Goal: Information Seeking & Learning: Compare options

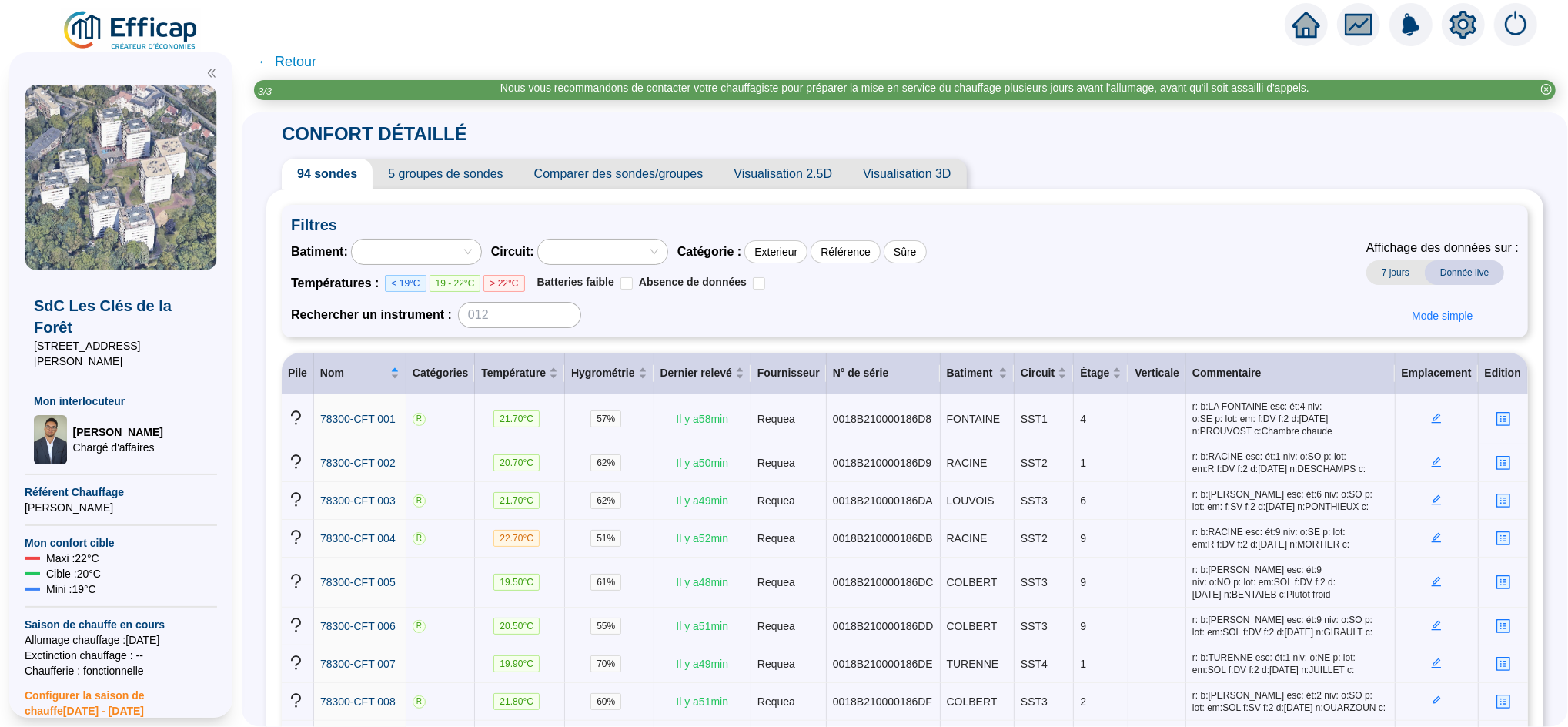
scroll to position [2384, 0]
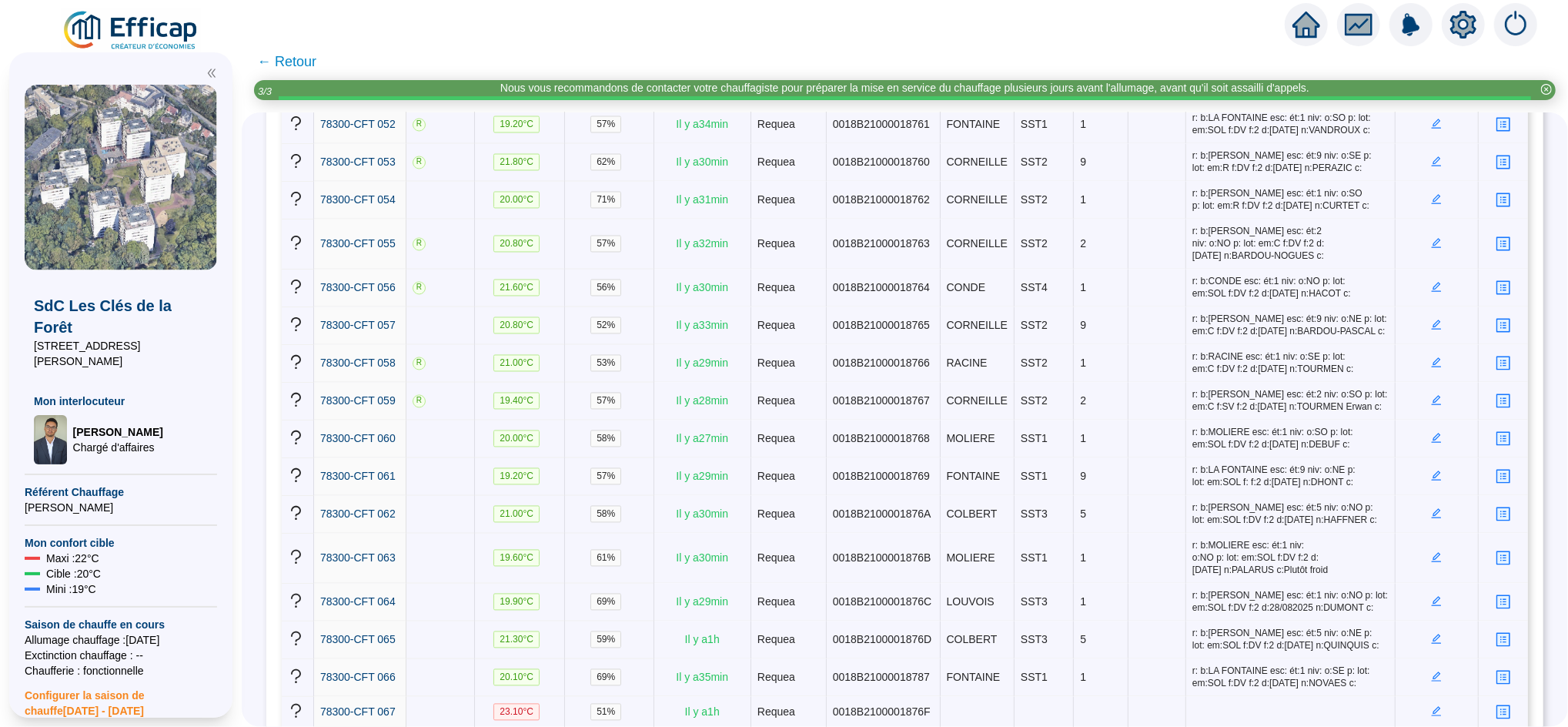
click at [317, 58] on span "← Retour" at bounding box center [286, 61] width 59 height 21
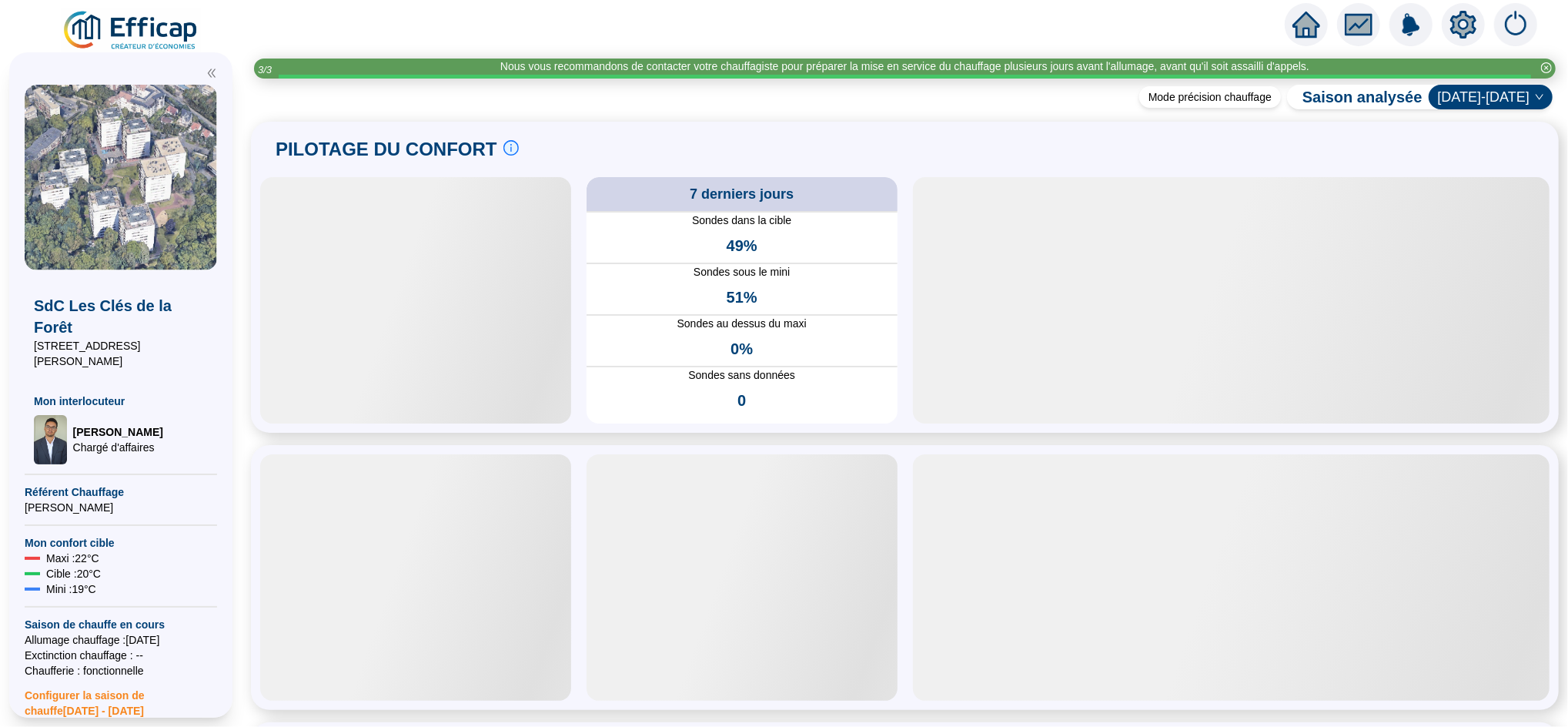
click at [1313, 19] on icon "home" at bounding box center [1305, 24] width 28 height 26
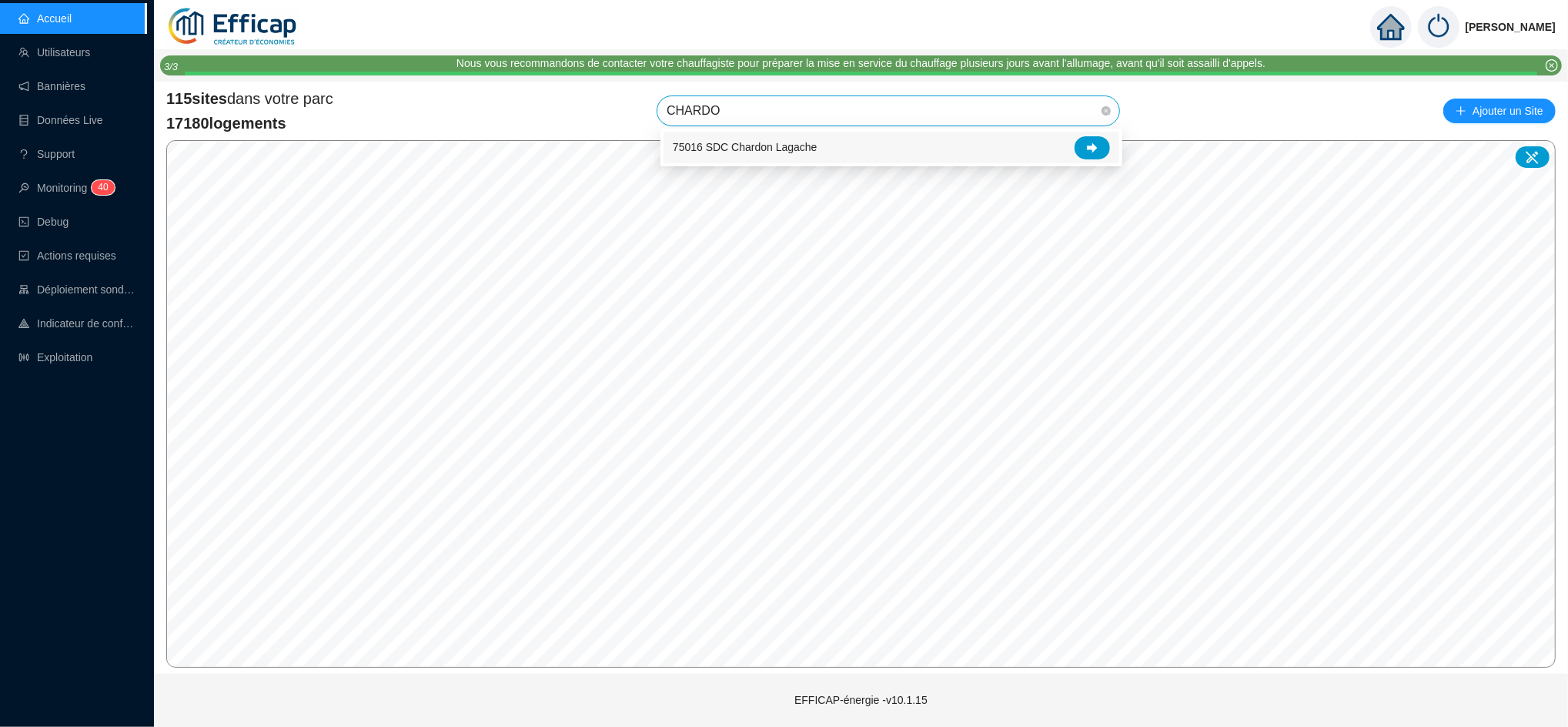
type input "CHARDON"
click at [1094, 142] on icon at bounding box center [1092, 148] width 11 height 11
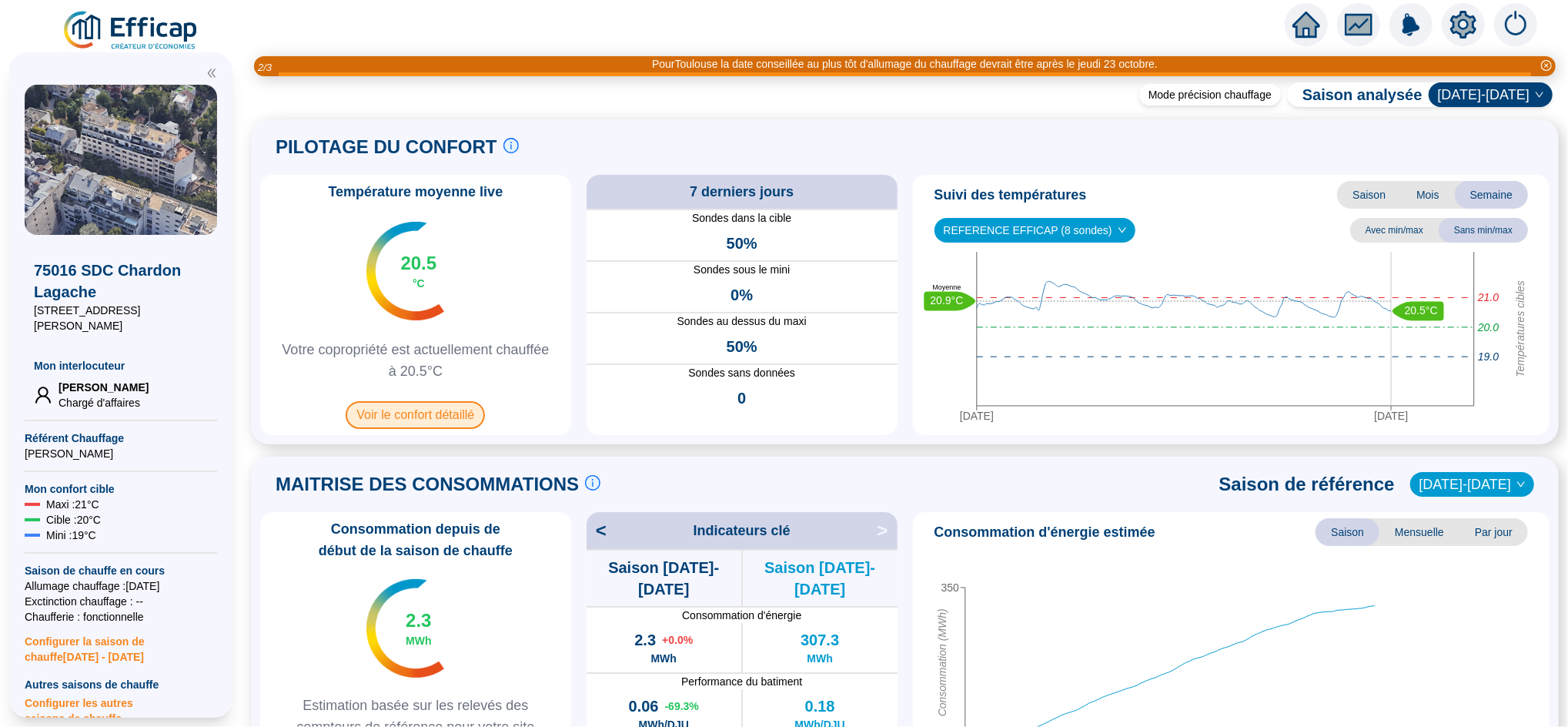
click at [427, 420] on span "Voir le confort détaillé" at bounding box center [415, 414] width 139 height 28
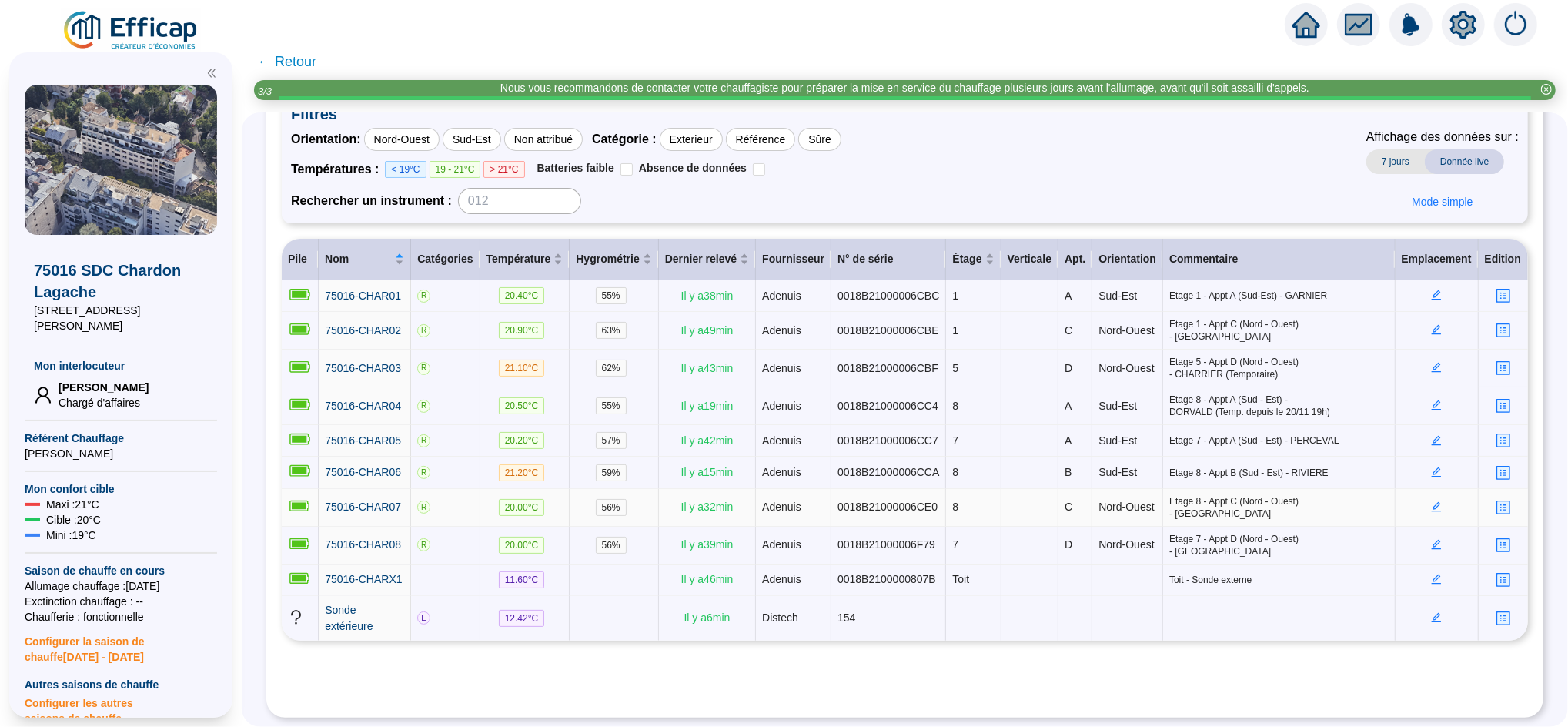
scroll to position [149, 0]
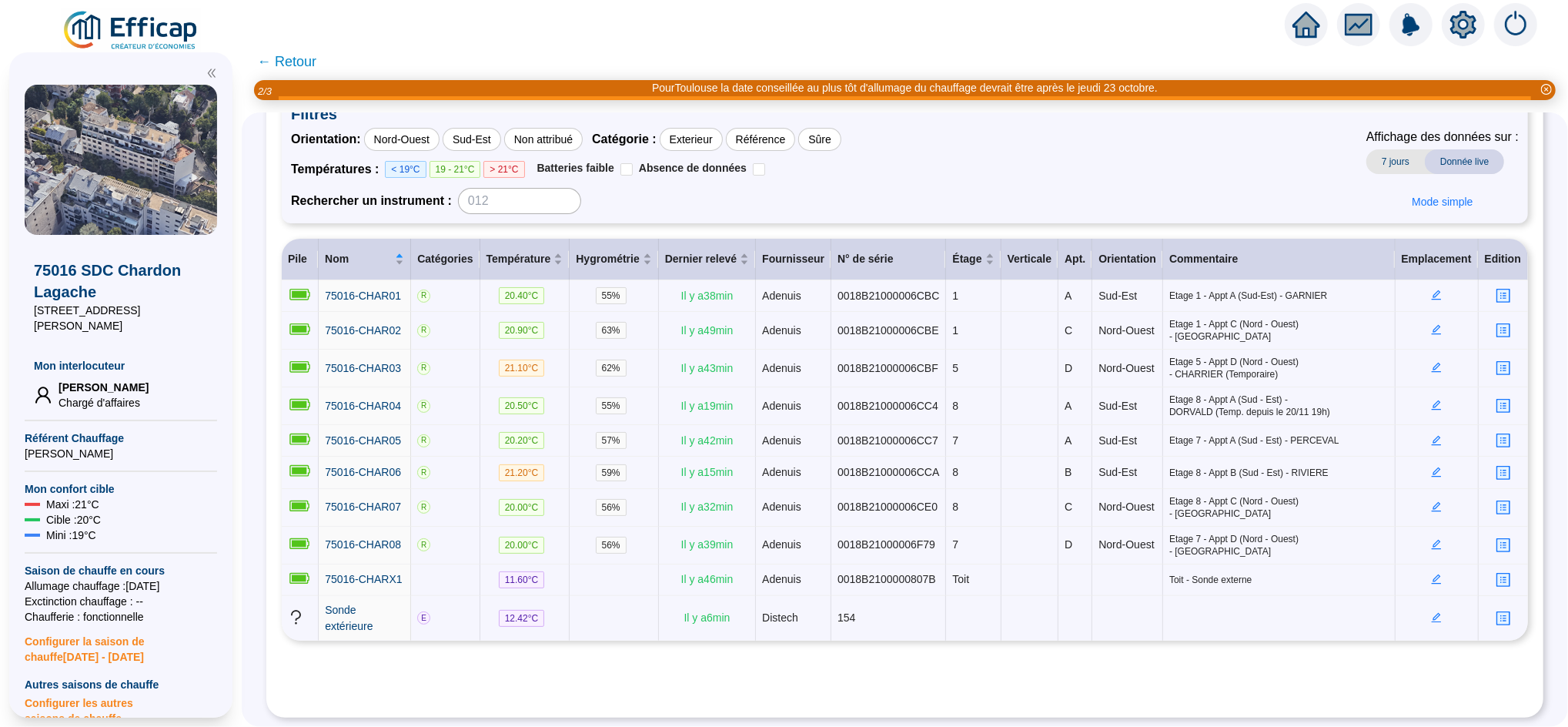
click at [310, 61] on span "← Retour" at bounding box center [286, 61] width 59 height 21
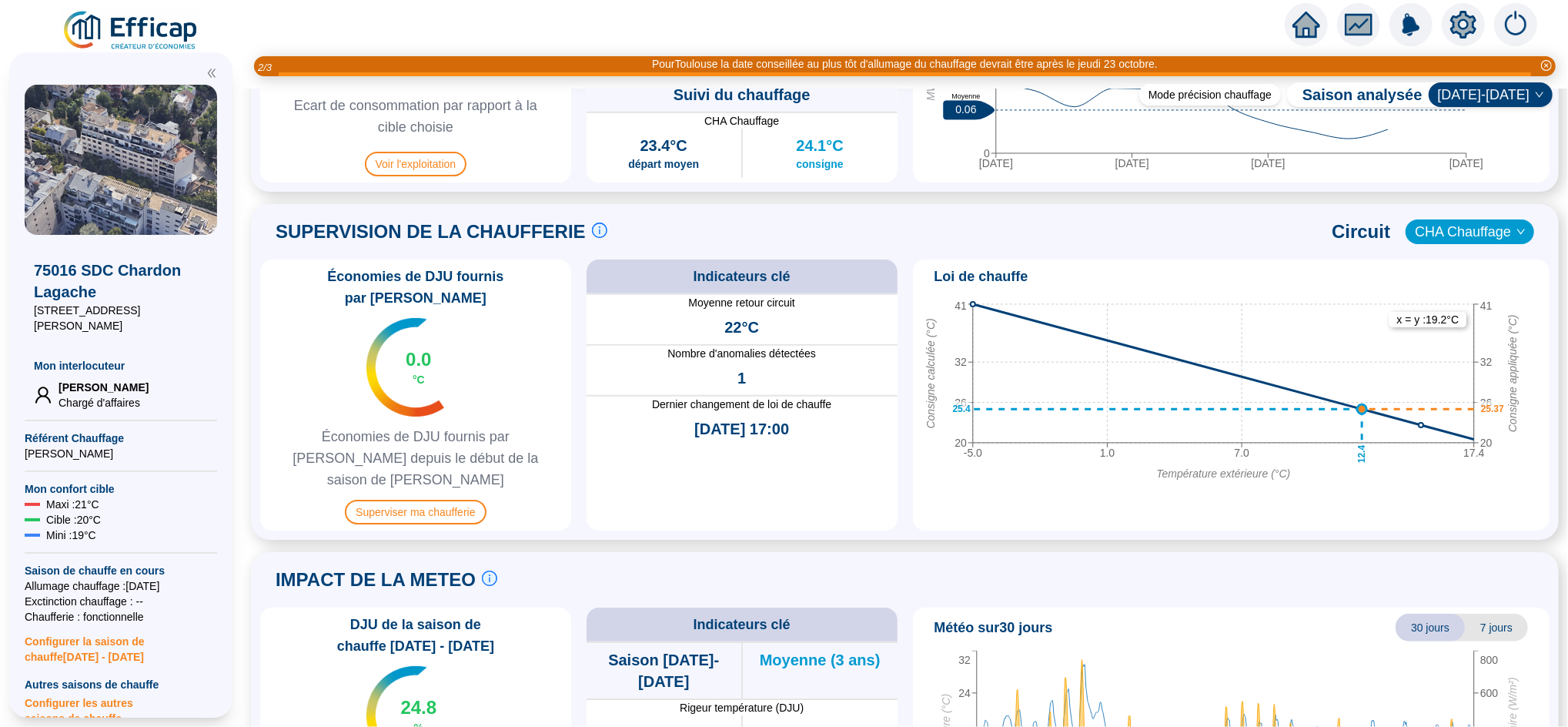
scroll to position [928, 0]
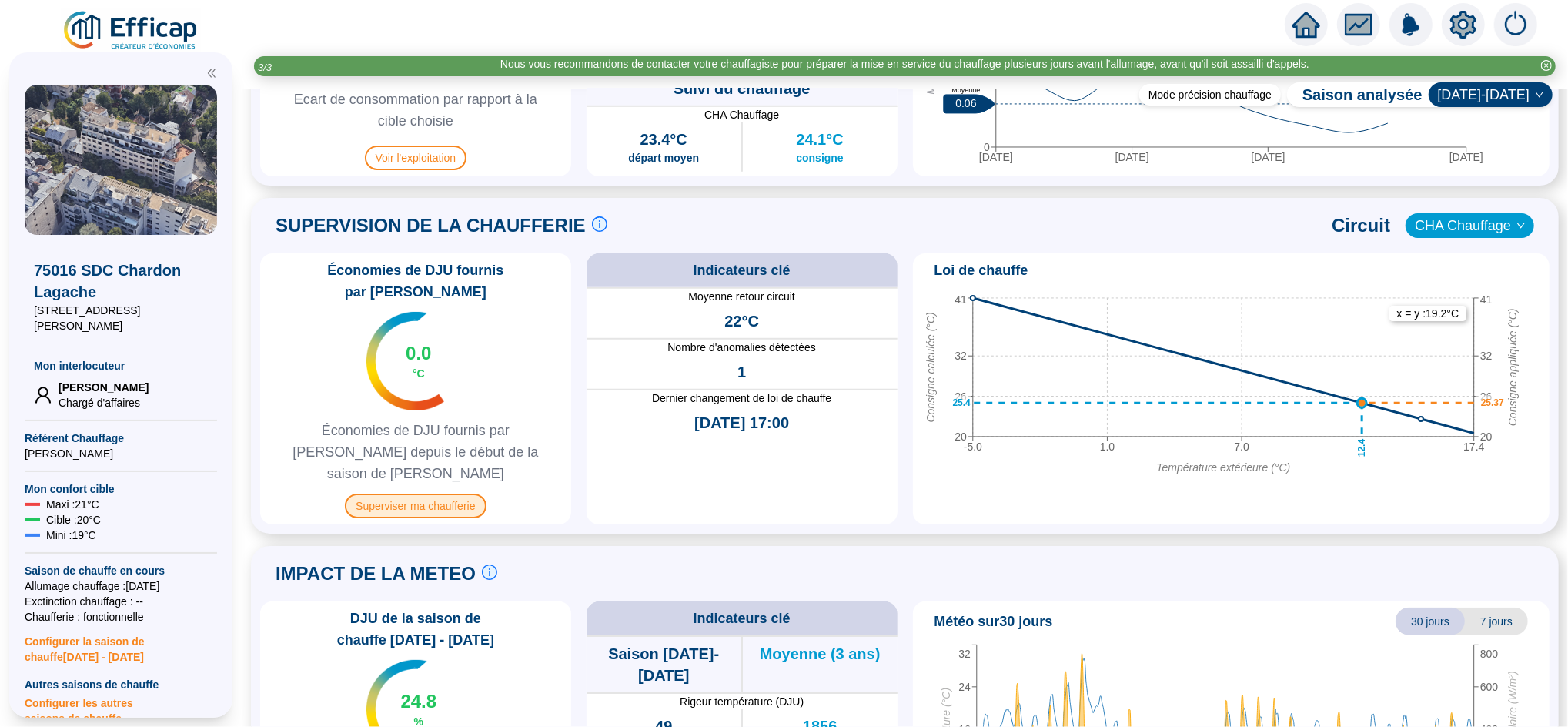
click at [465, 494] on span "Superviser ma chaufferie" at bounding box center [415, 505] width 141 height 24
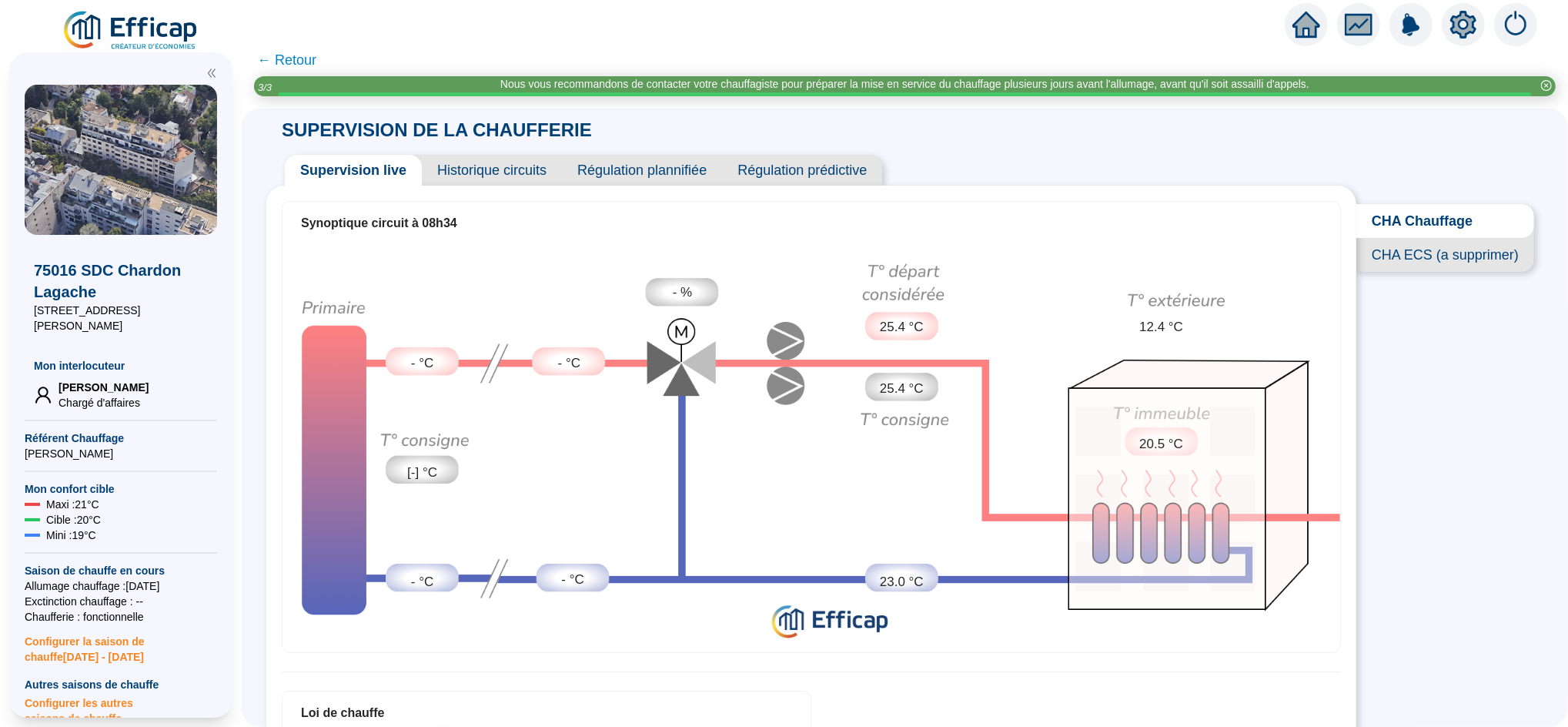
click at [309, 59] on span "← Retour" at bounding box center [286, 60] width 59 height 21
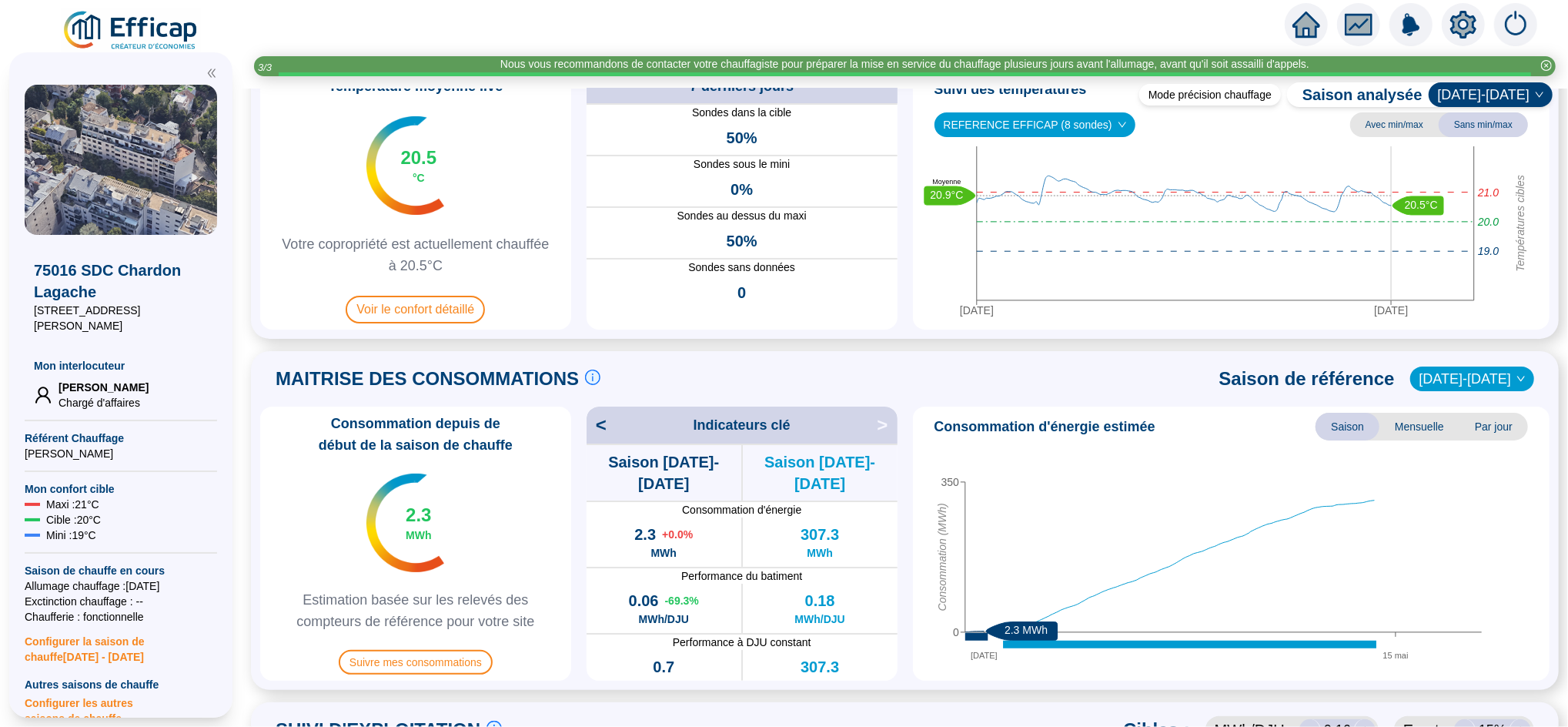
scroll to position [106, 0]
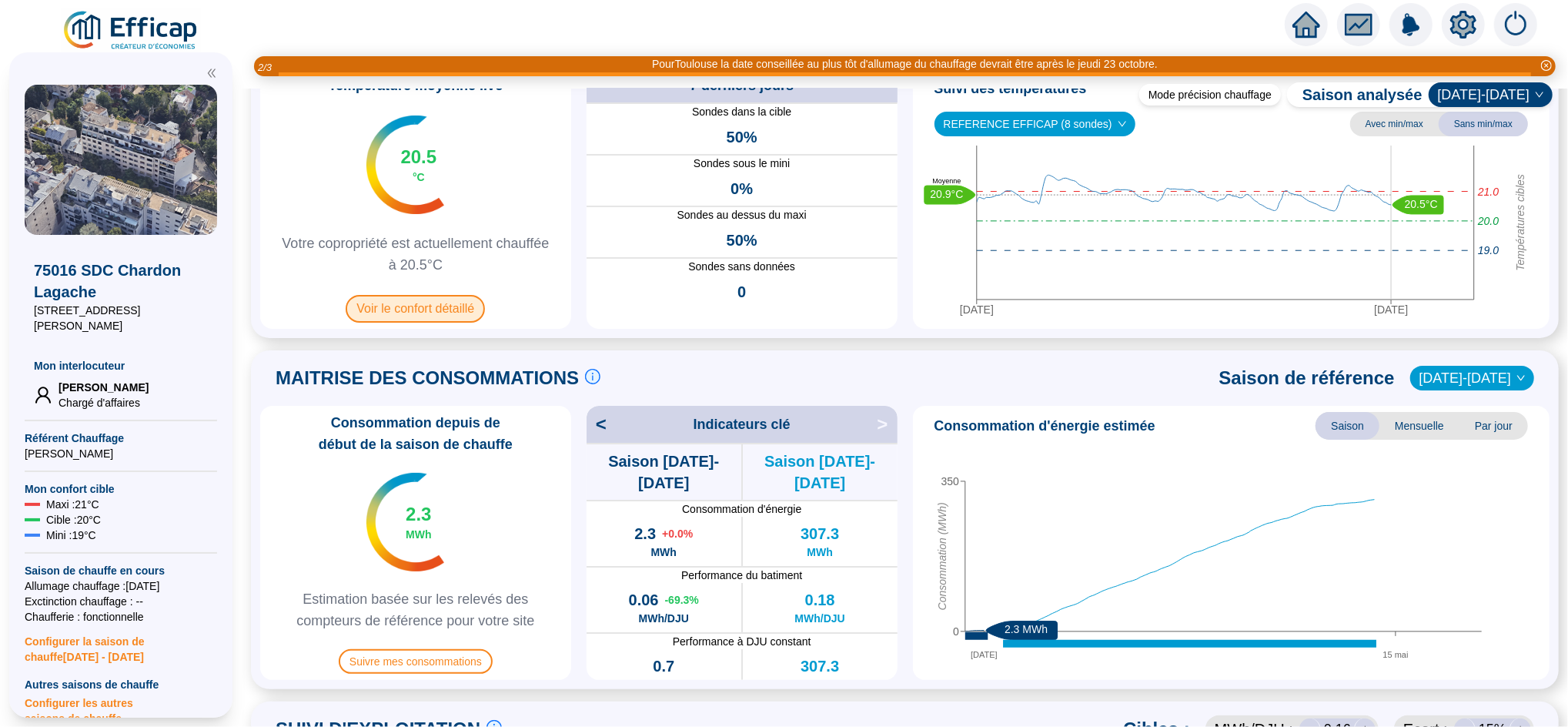
click at [480, 318] on span "Voir le confort détaillé" at bounding box center [415, 308] width 139 height 28
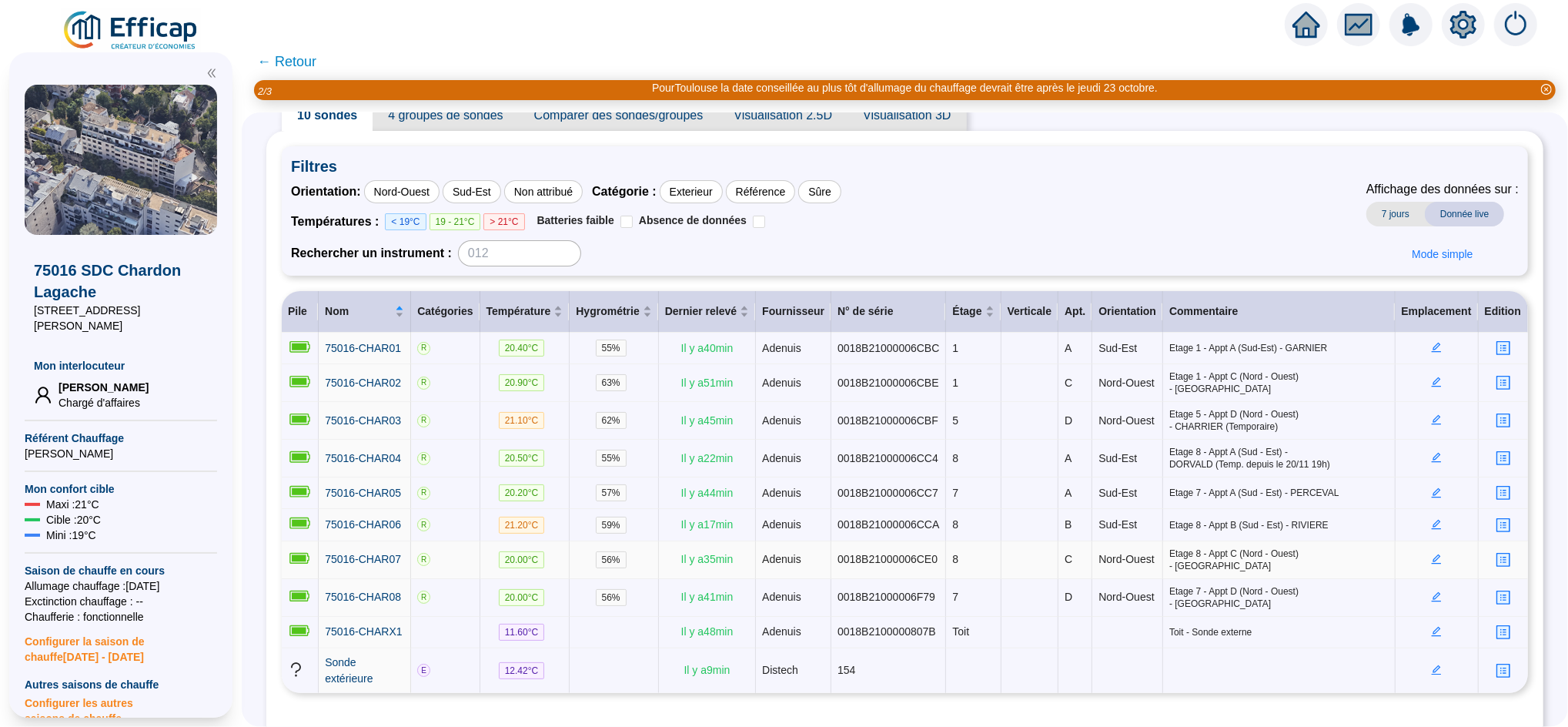
scroll to position [56, 0]
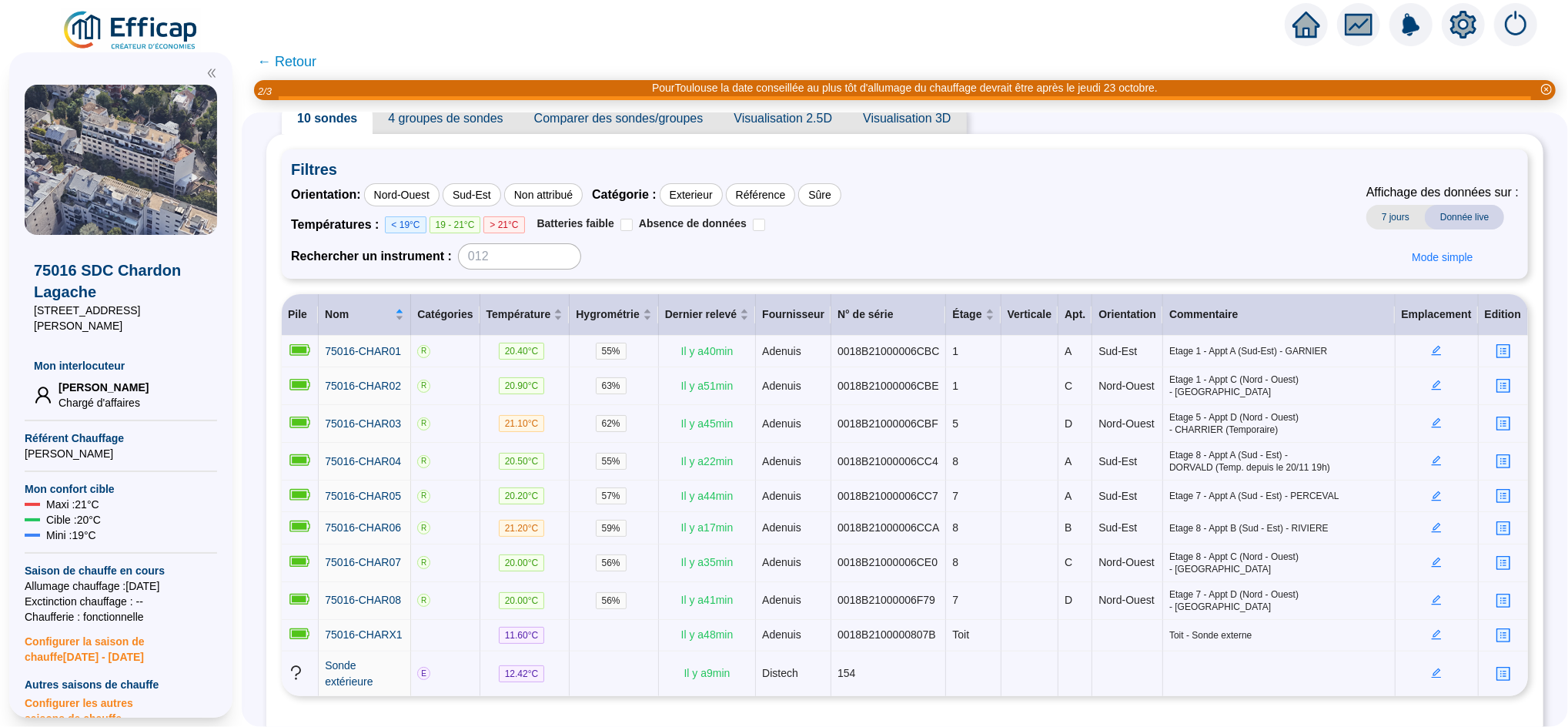
click at [503, 113] on span "4 groupes de sondes" at bounding box center [445, 118] width 145 height 31
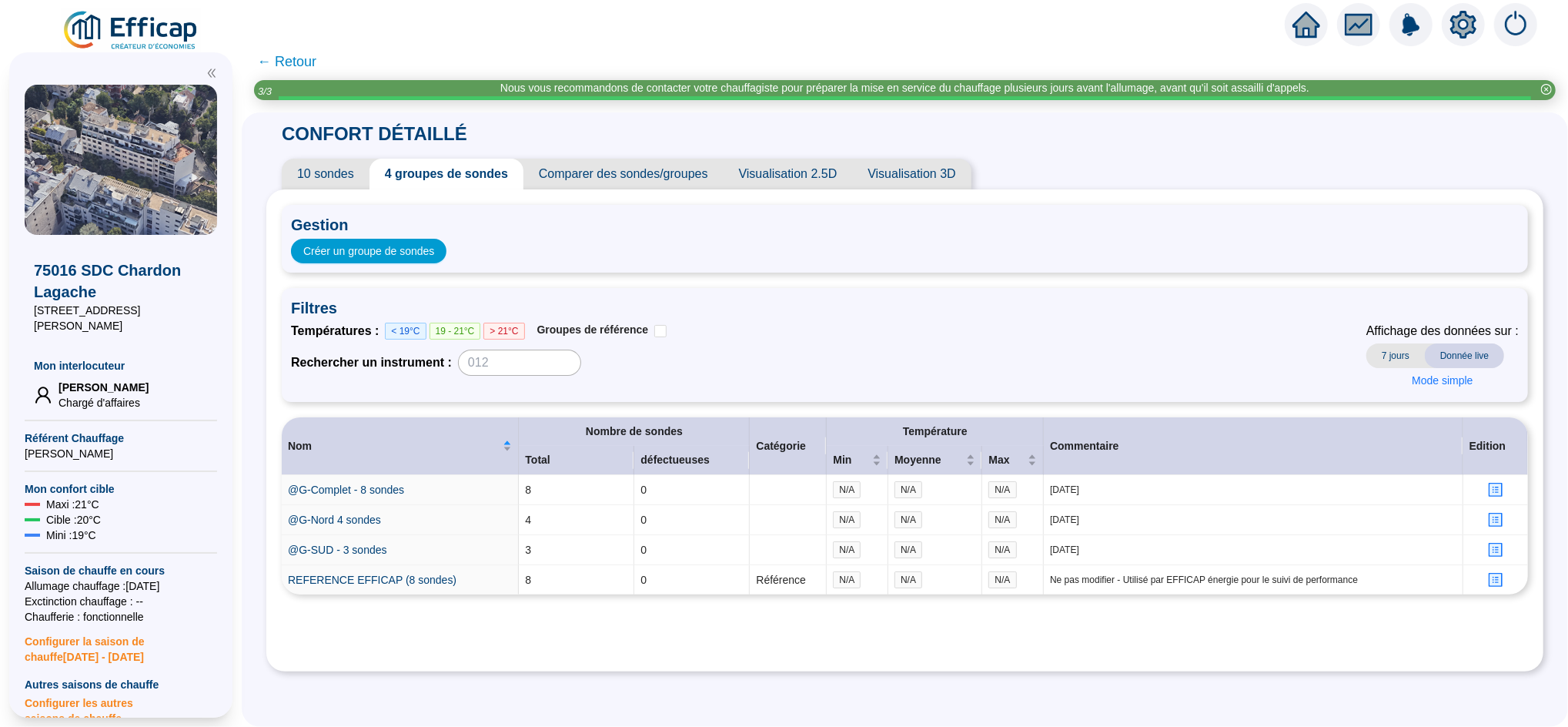
click at [648, 182] on span "Comparer des sondes/groupes" at bounding box center [623, 174] width 200 height 31
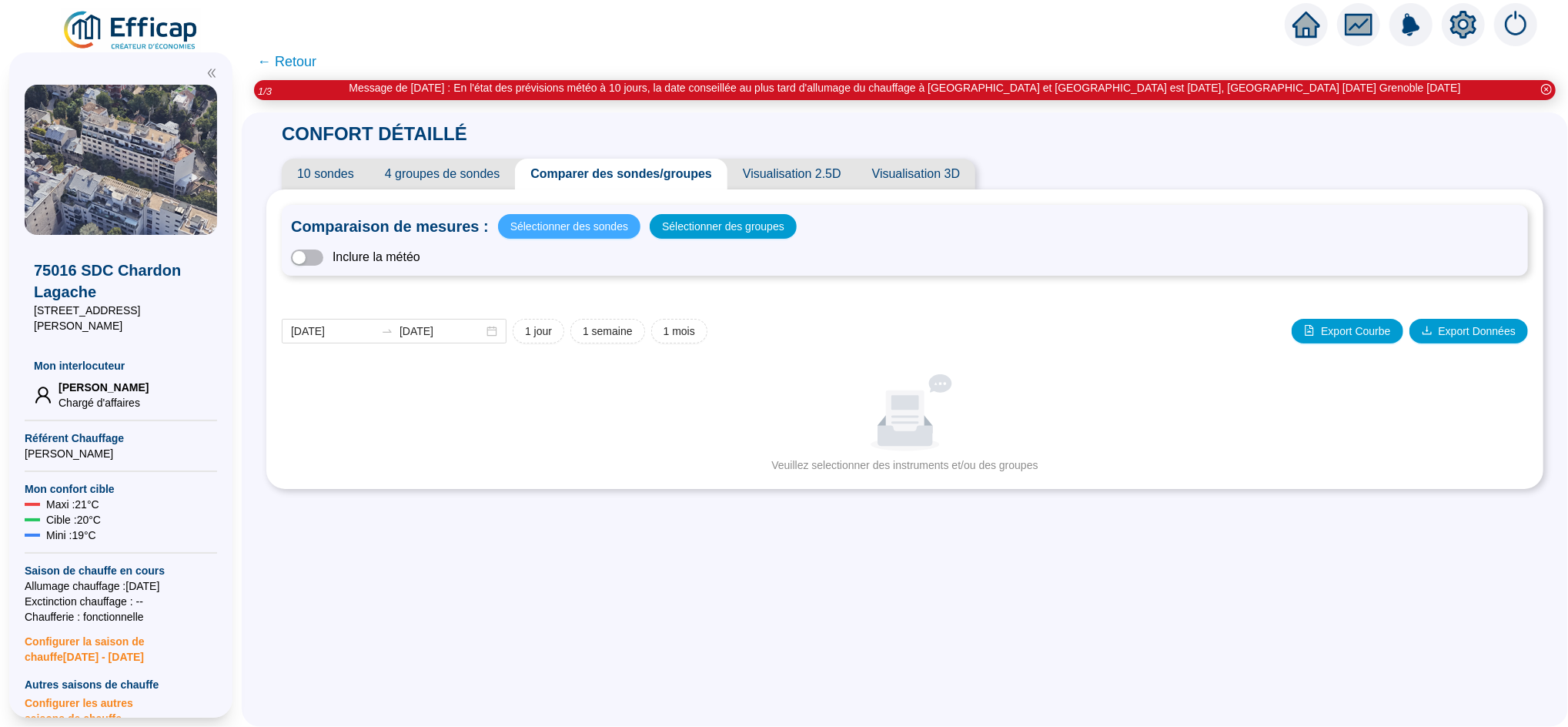
click at [601, 217] on span "Sélectionner des sondes" at bounding box center [569, 226] width 118 height 21
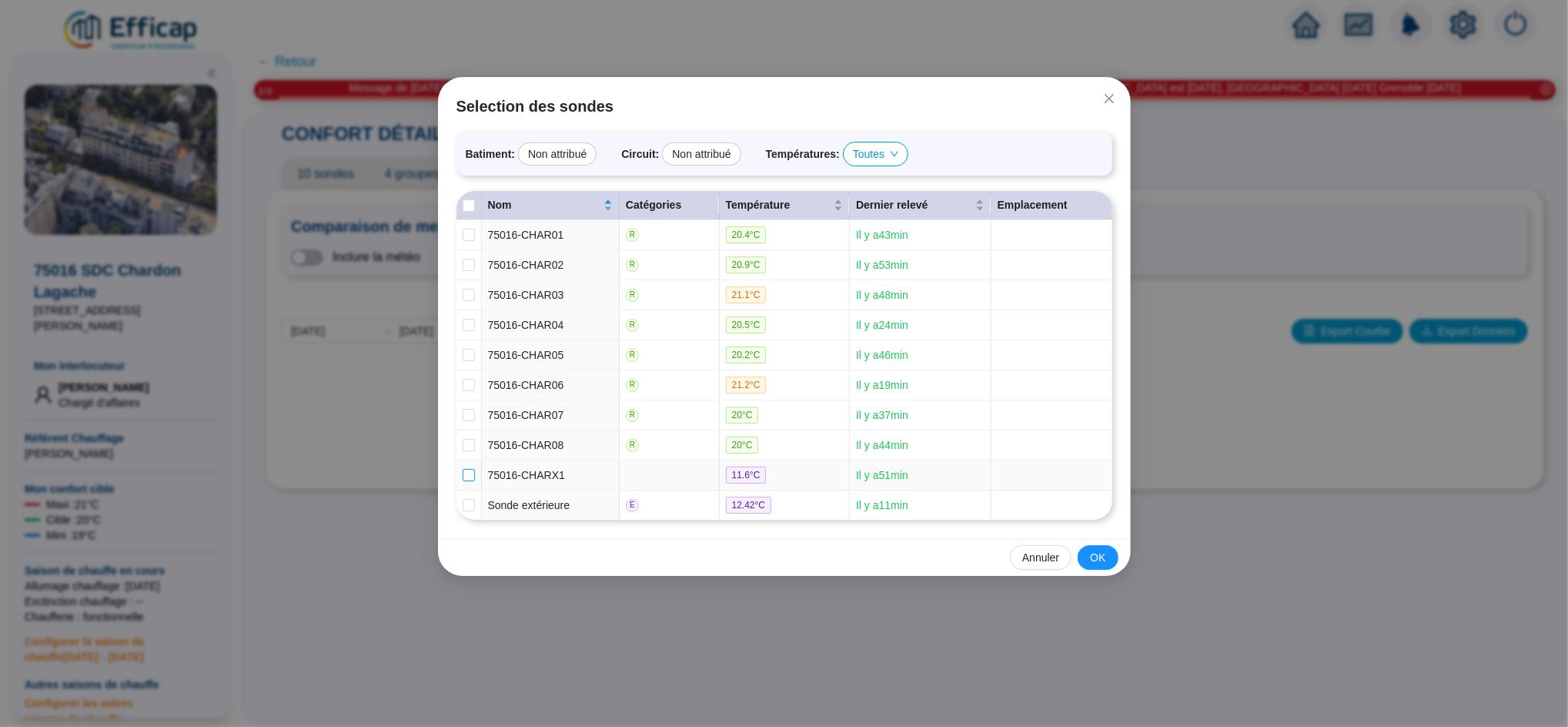
click at [465, 481] on input "checkbox" at bounding box center [469, 475] width 13 height 13
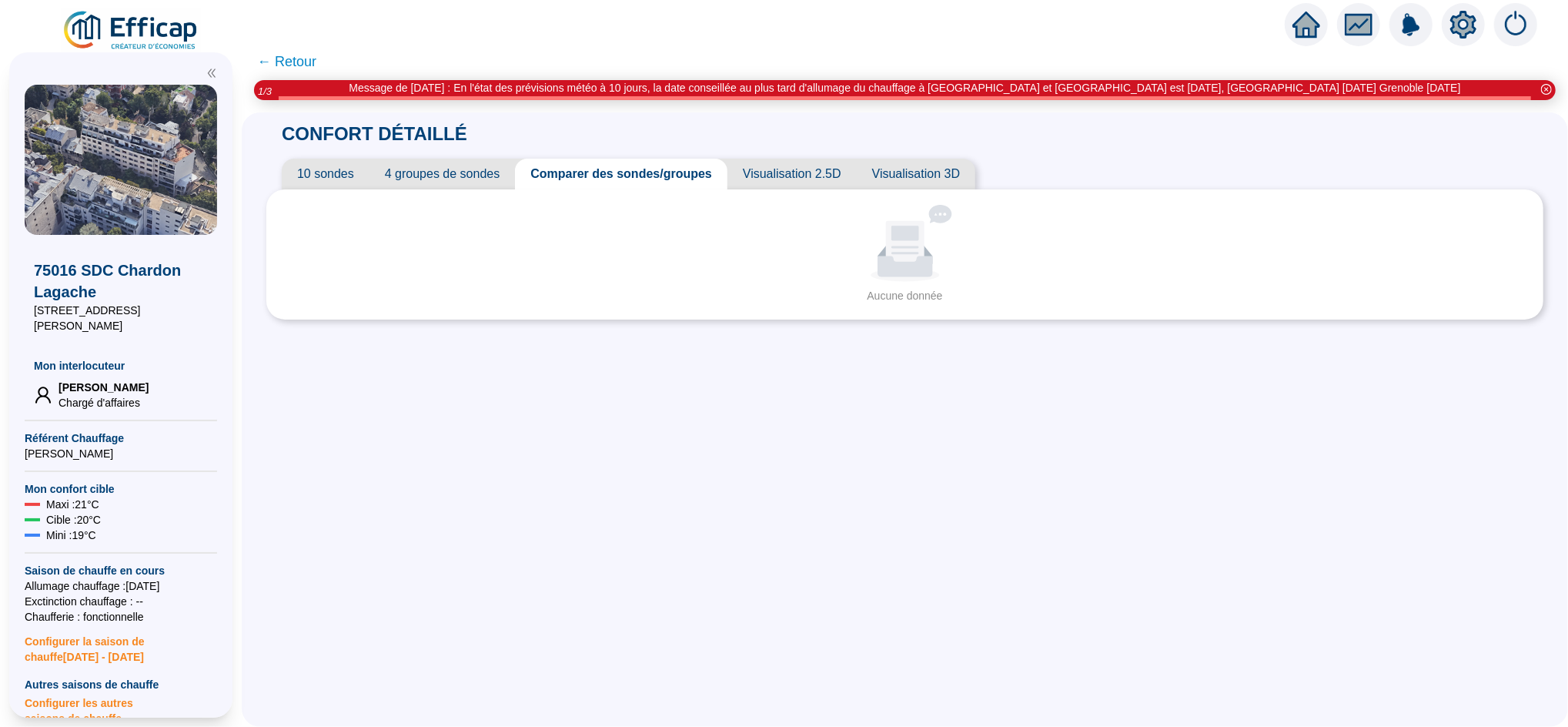
click at [584, 181] on span "Comparer des sondes/groupes" at bounding box center [621, 174] width 212 height 31
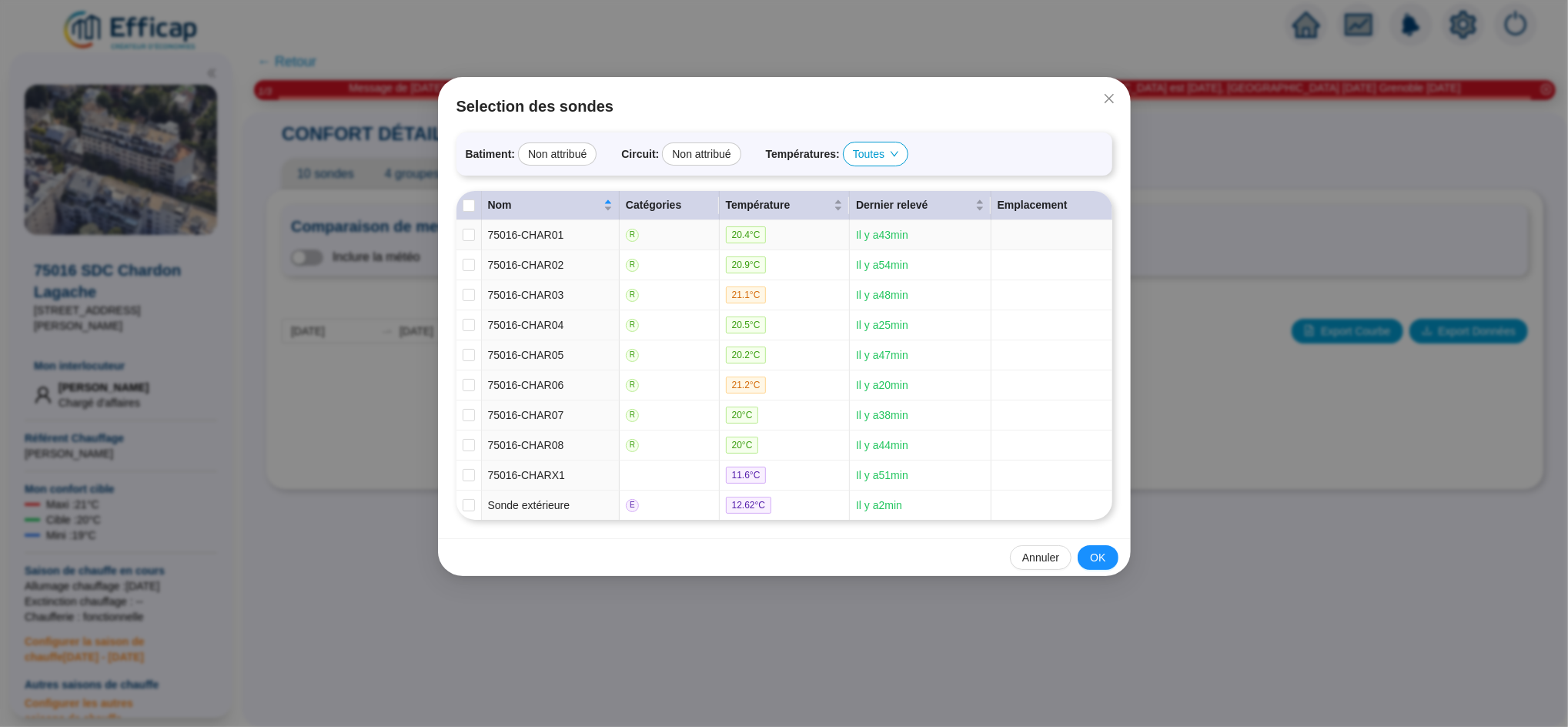
click at [461, 242] on td at bounding box center [469, 235] width 25 height 30
click at [463, 236] on input "checkbox" at bounding box center [469, 235] width 13 height 13
checkbox input "true"
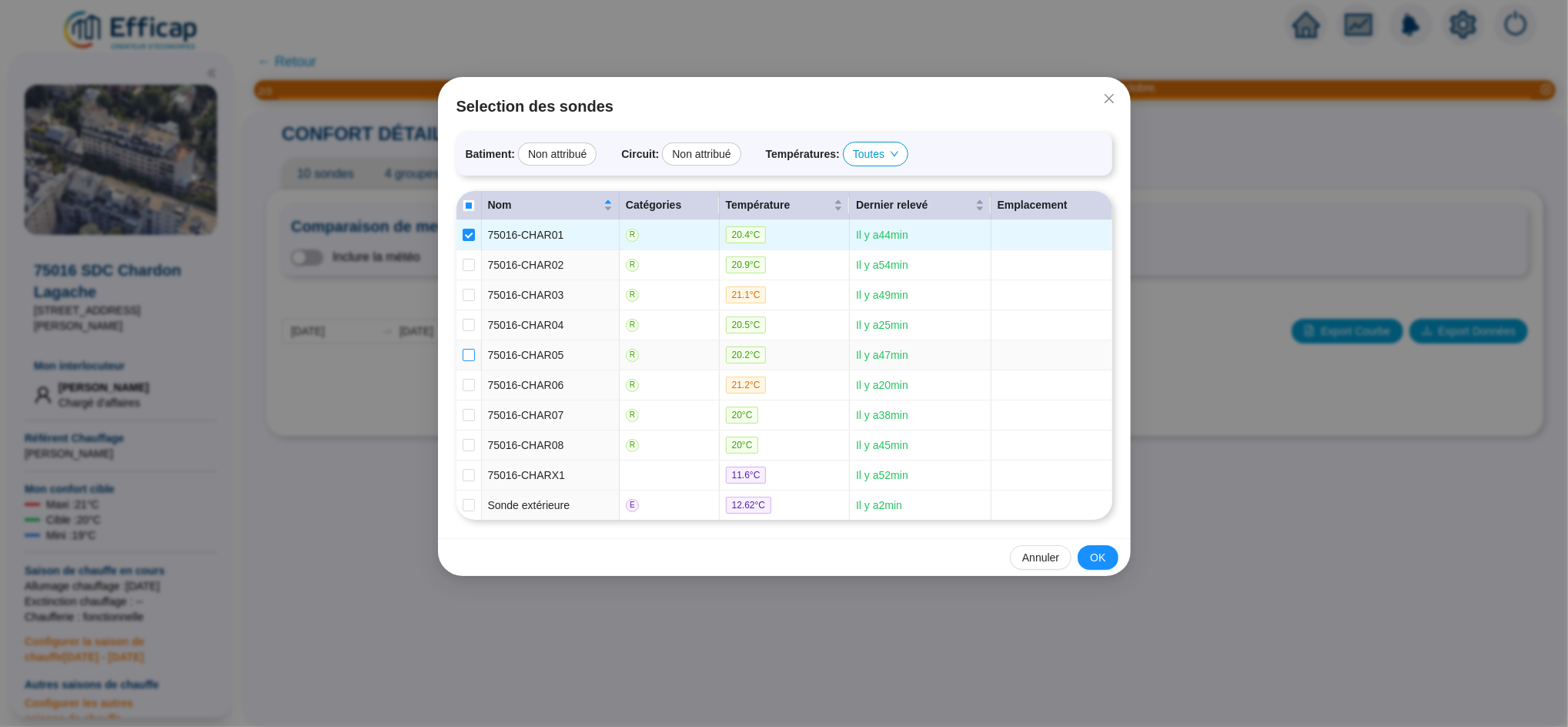
click at [468, 361] on input "checkbox" at bounding box center [469, 355] width 13 height 13
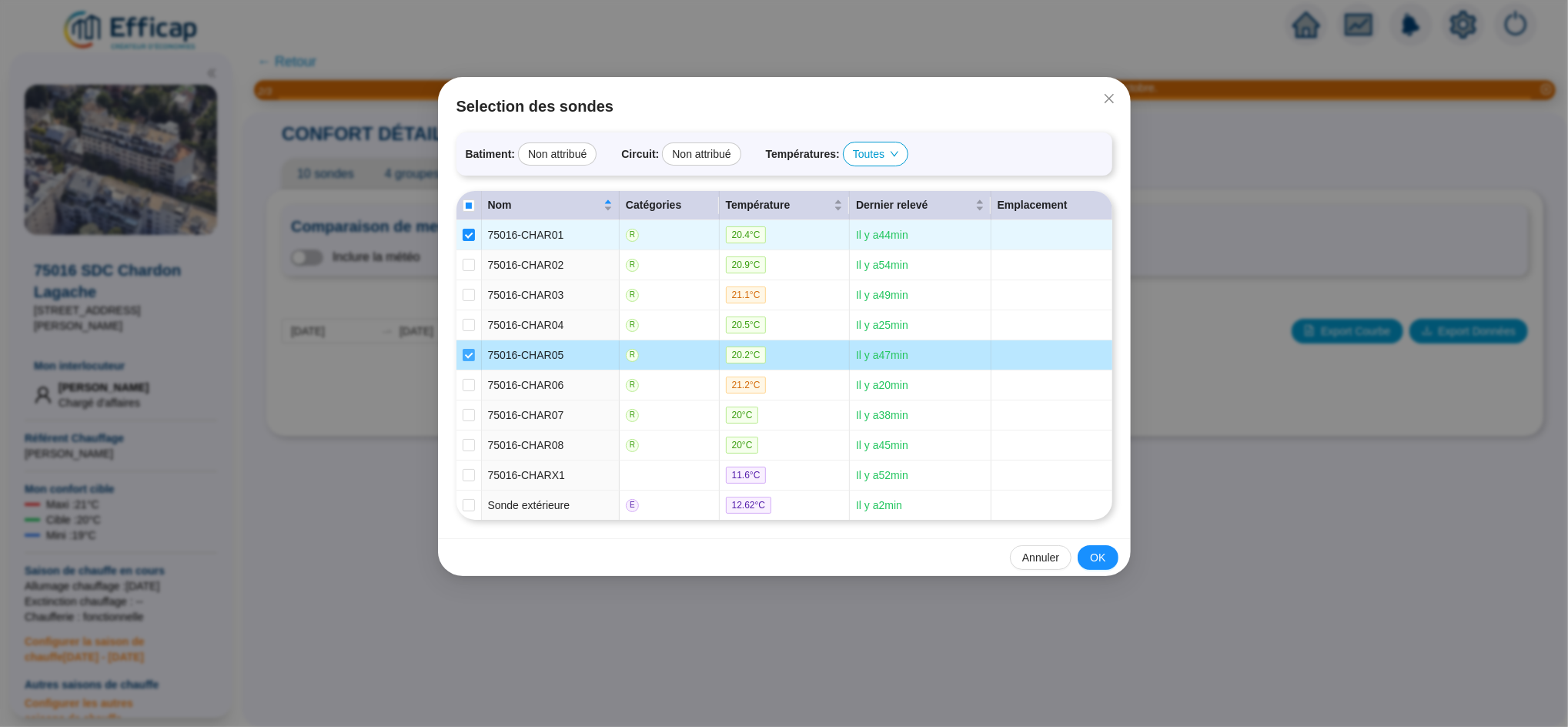
click at [469, 361] on input "checkbox" at bounding box center [469, 355] width 13 height 13
checkbox input "false"
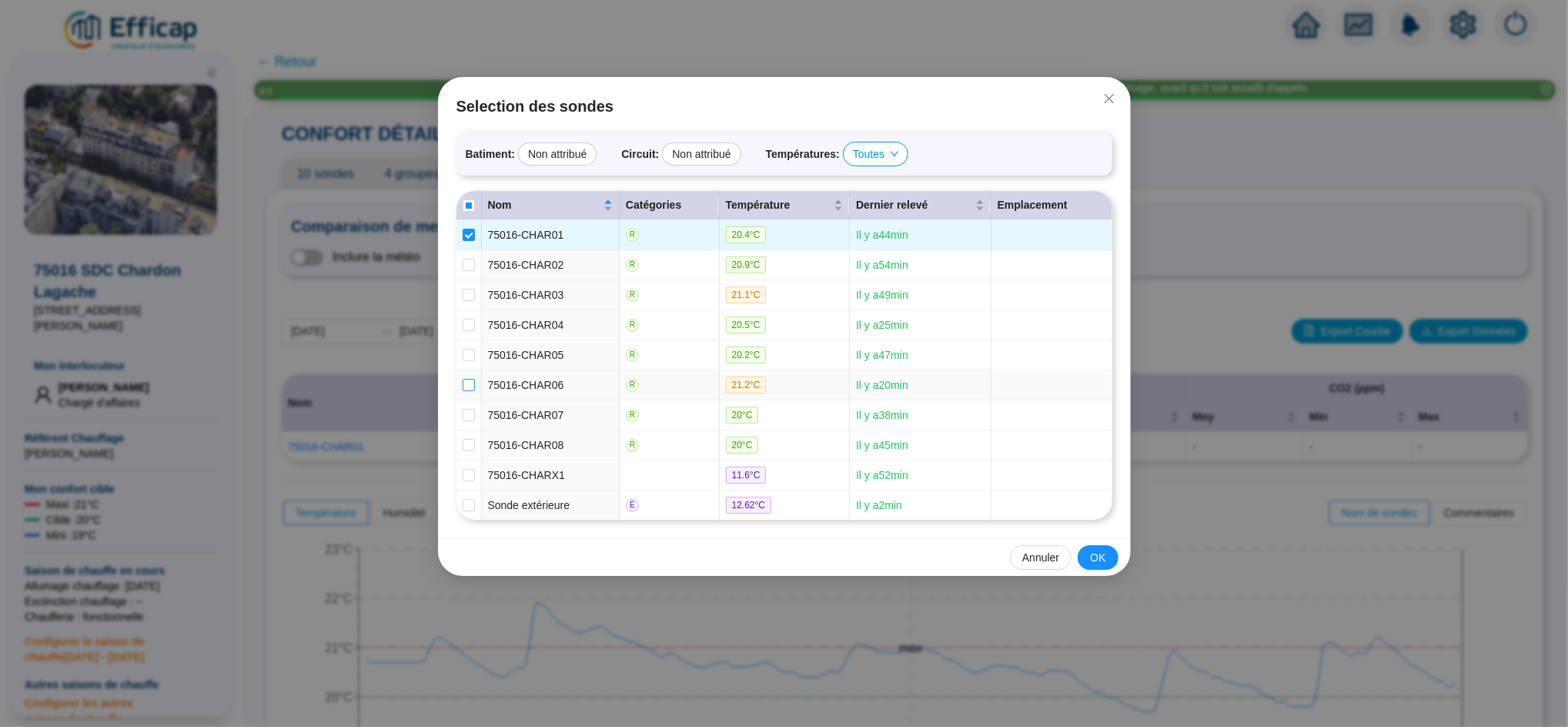
click at [463, 393] on label at bounding box center [469, 385] width 13 height 17
click at [463, 391] on input "checkbox" at bounding box center [469, 385] width 13 height 13
checkbox input "true"
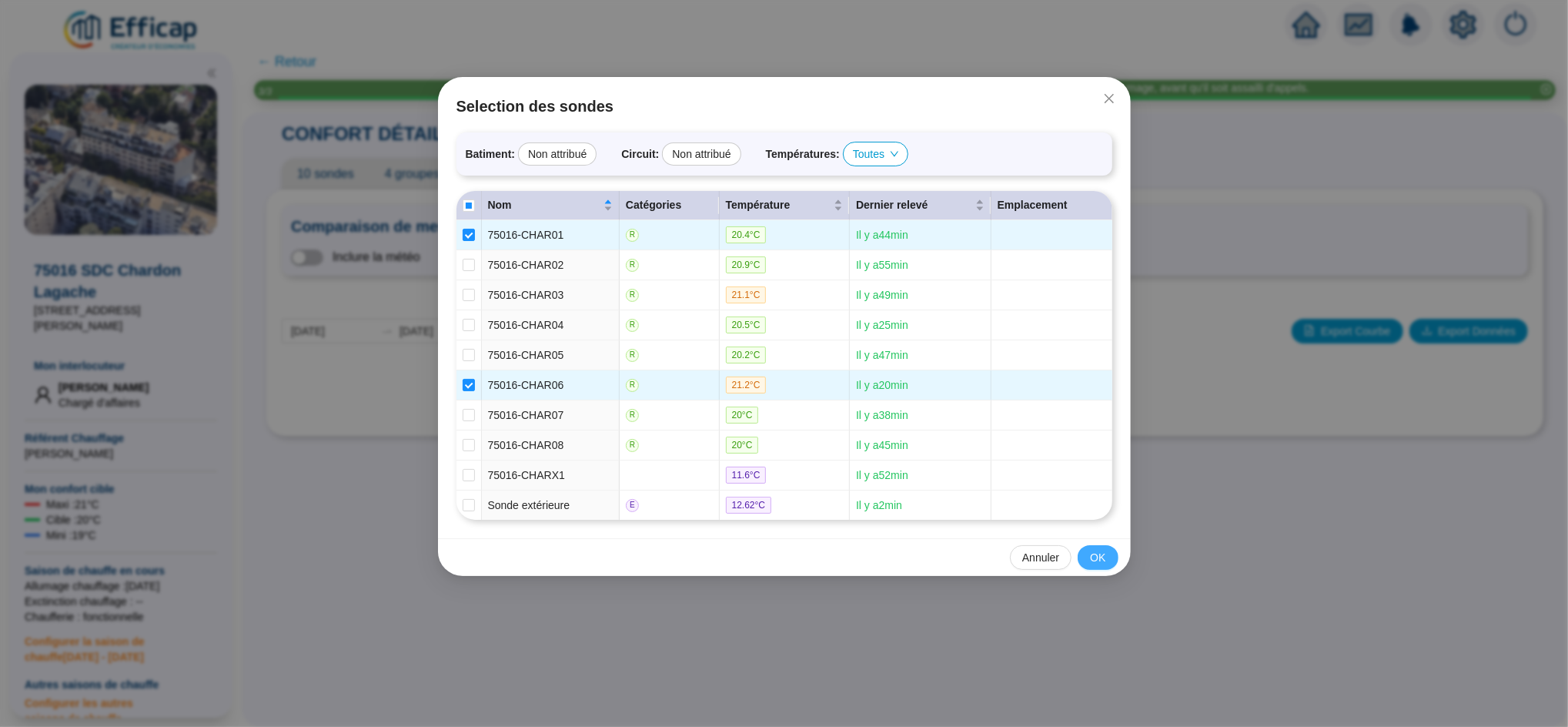
click at [1104, 566] on span "OK" at bounding box center [1098, 557] width 16 height 17
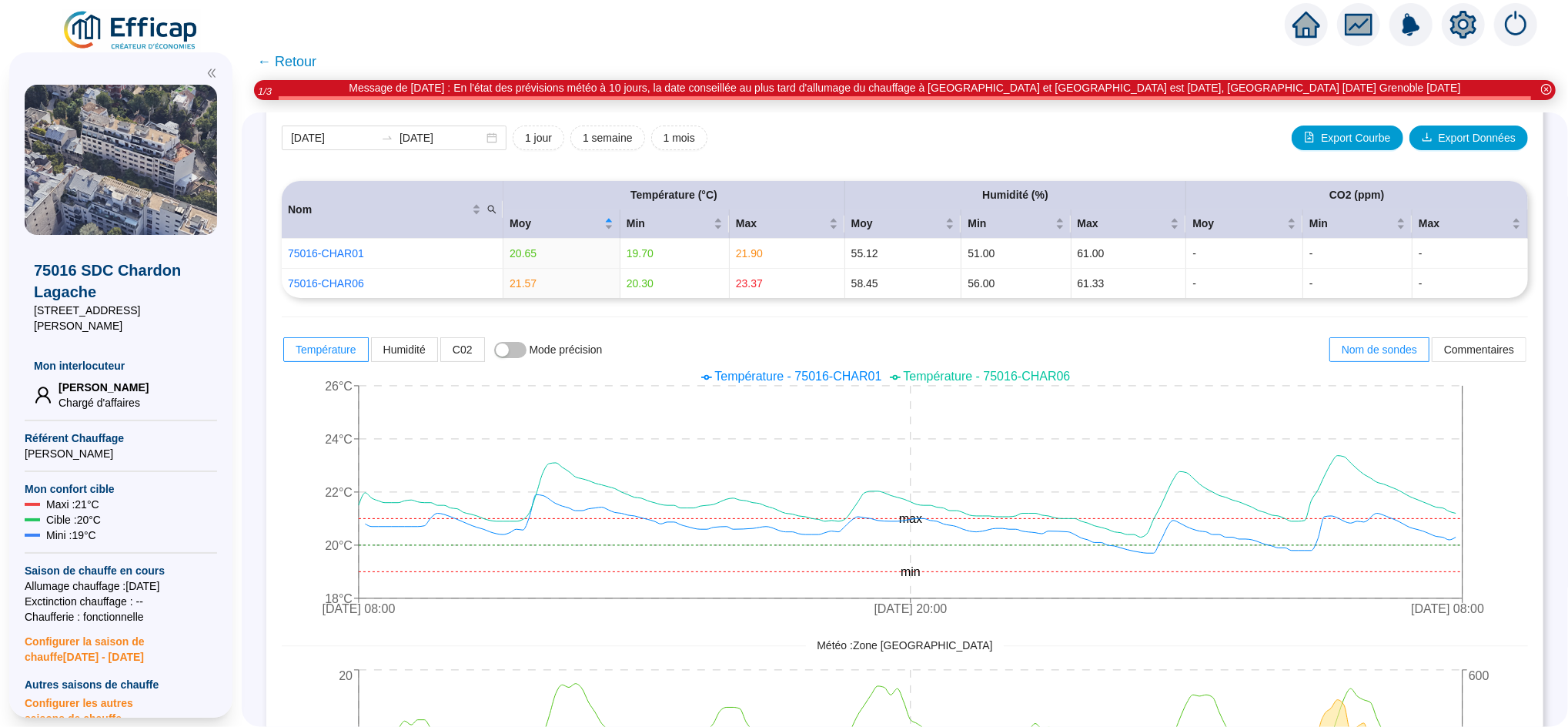
scroll to position [81, 0]
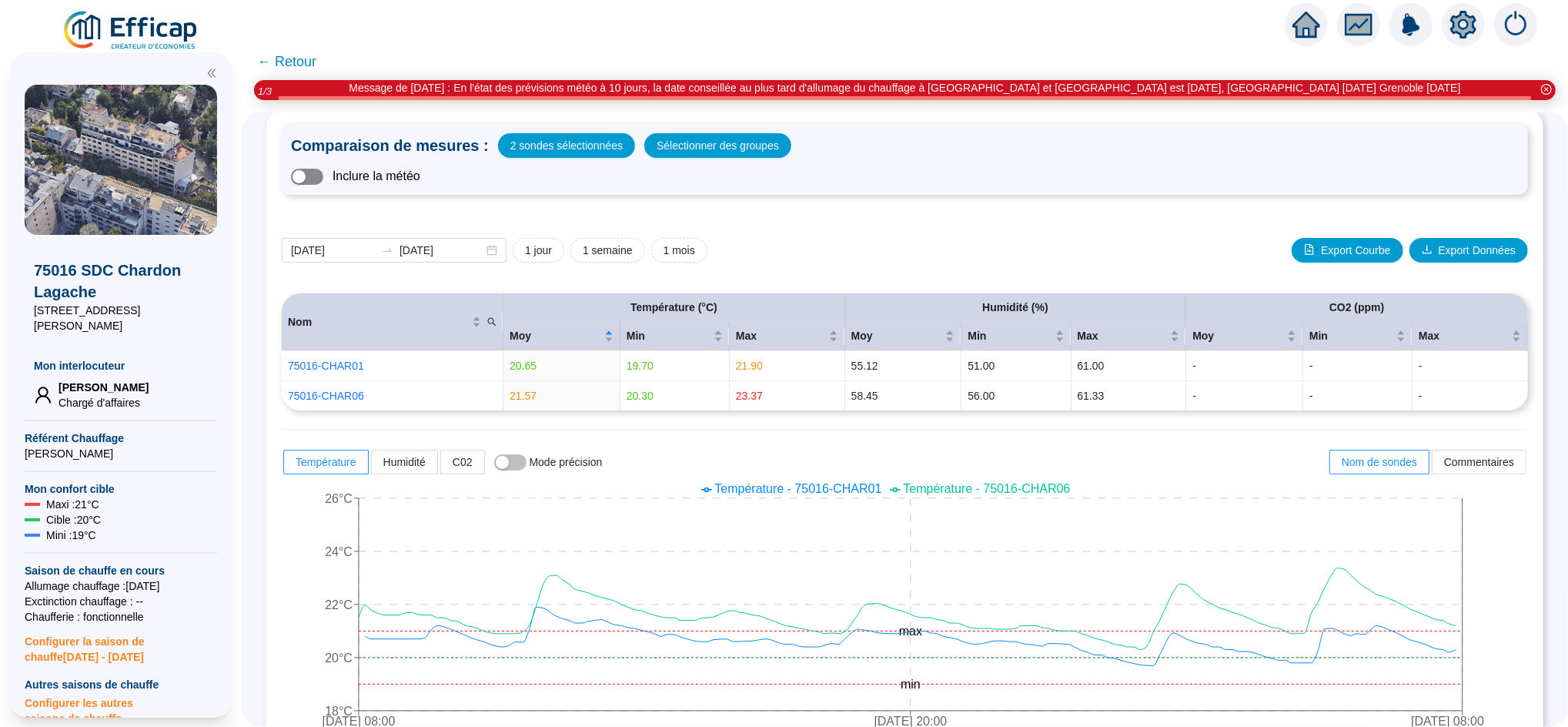
click at [323, 178] on span "button" at bounding box center [307, 176] width 32 height 17
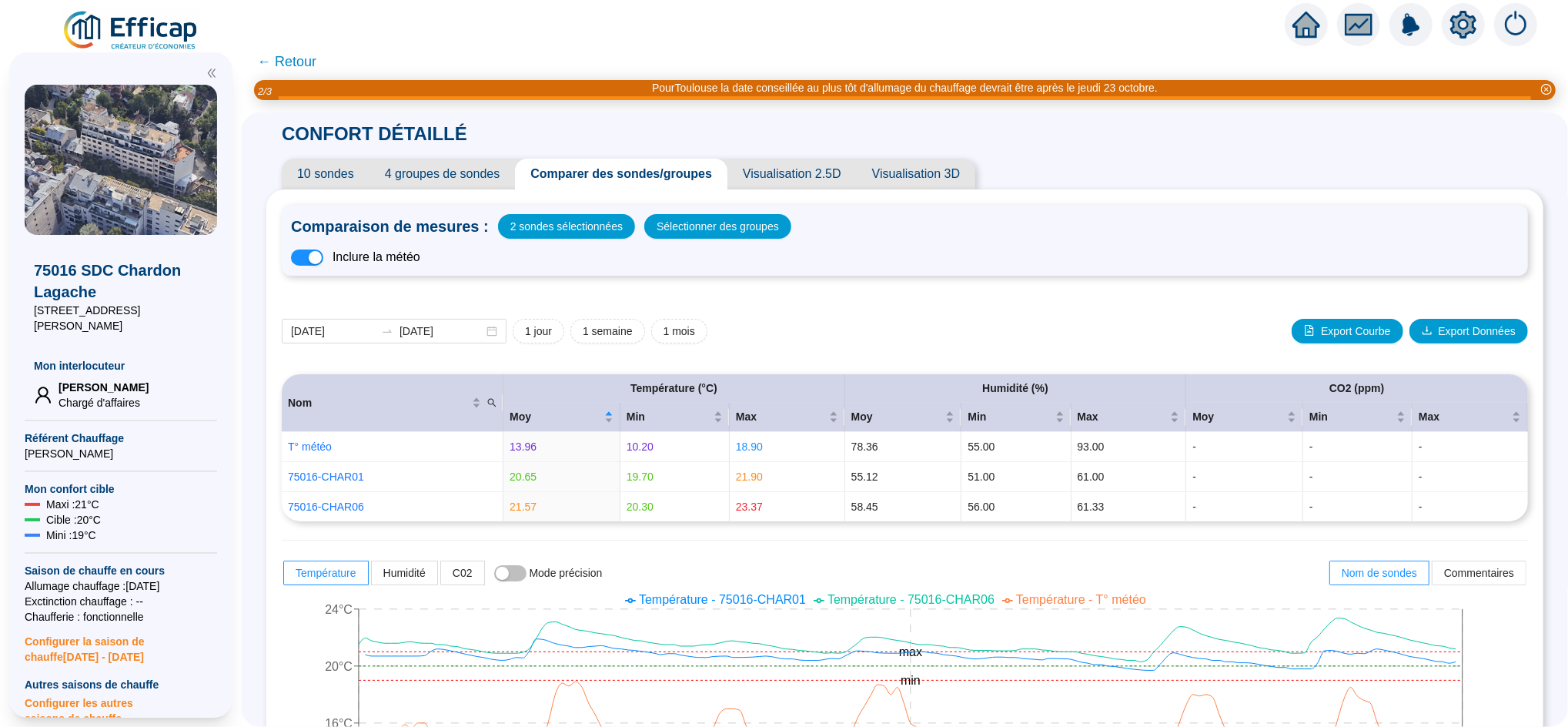
click at [317, 68] on span "← Retour" at bounding box center [286, 61] width 59 height 21
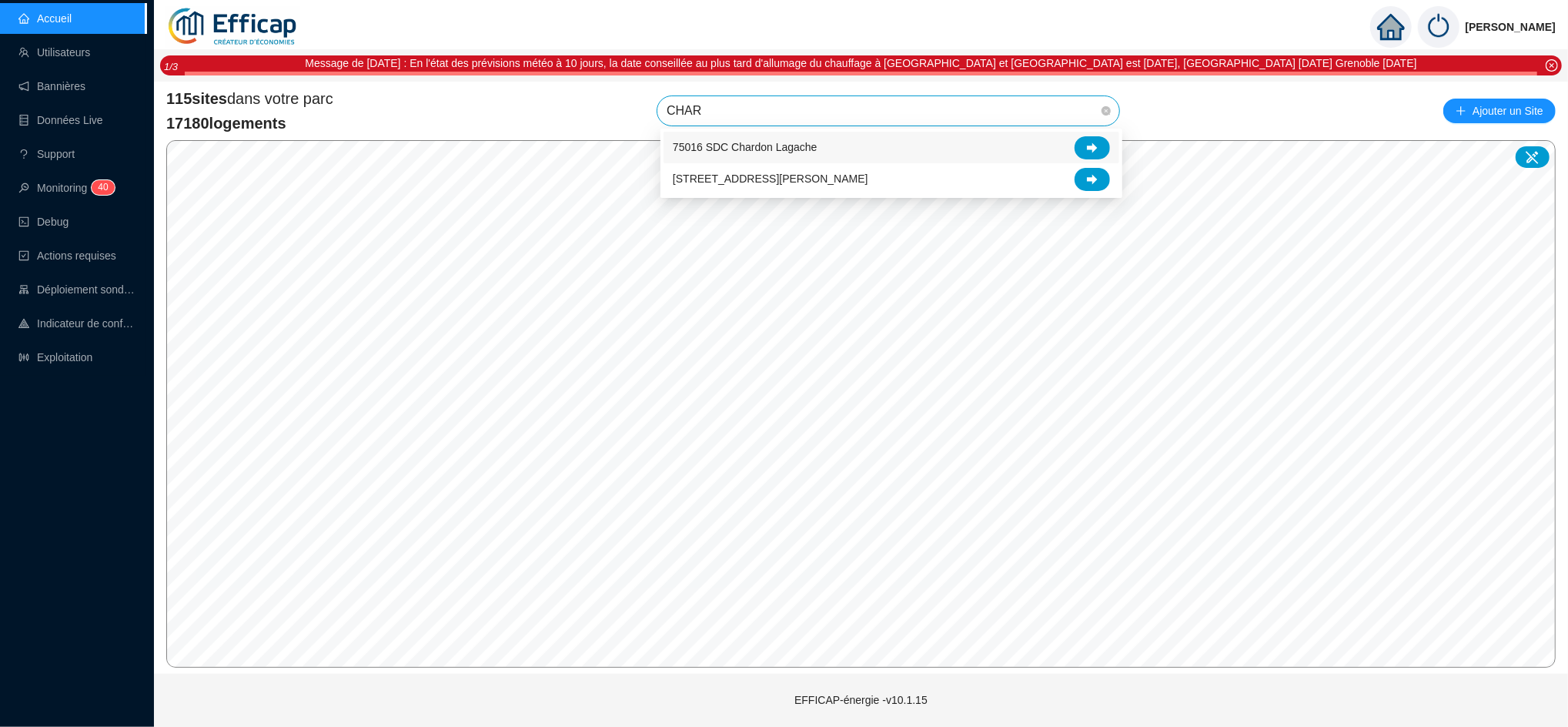
type input "CHARD"
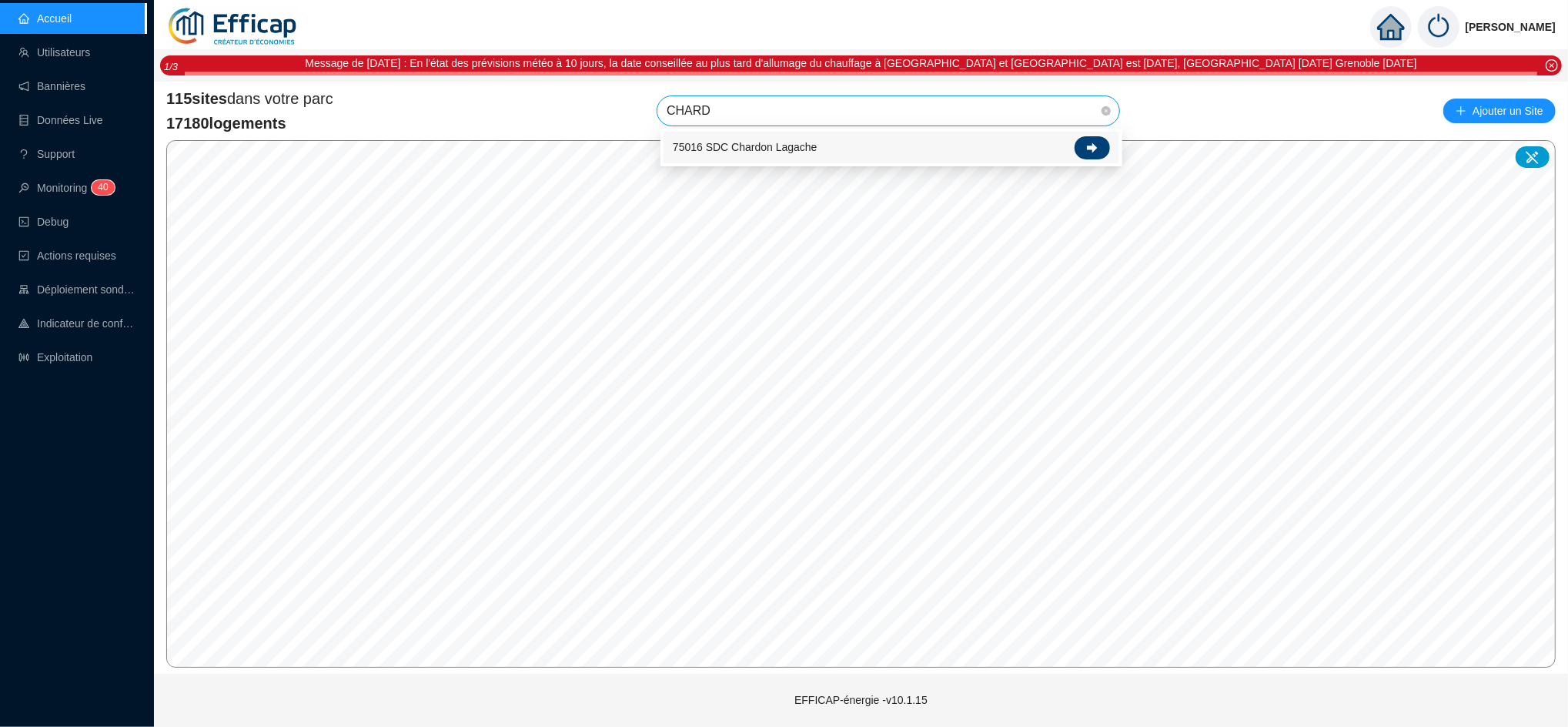
click at [1099, 141] on div at bounding box center [1092, 147] width 35 height 23
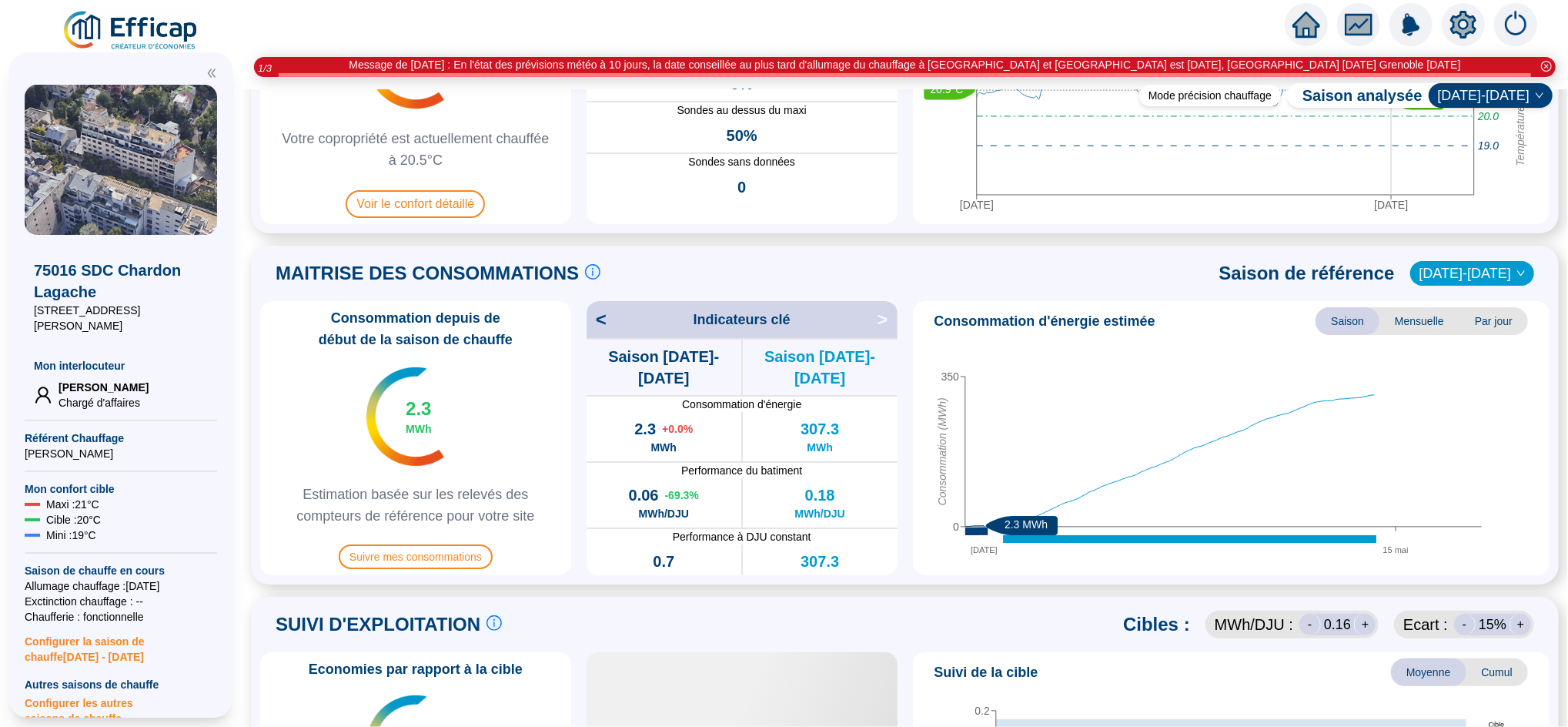
scroll to position [235, 0]
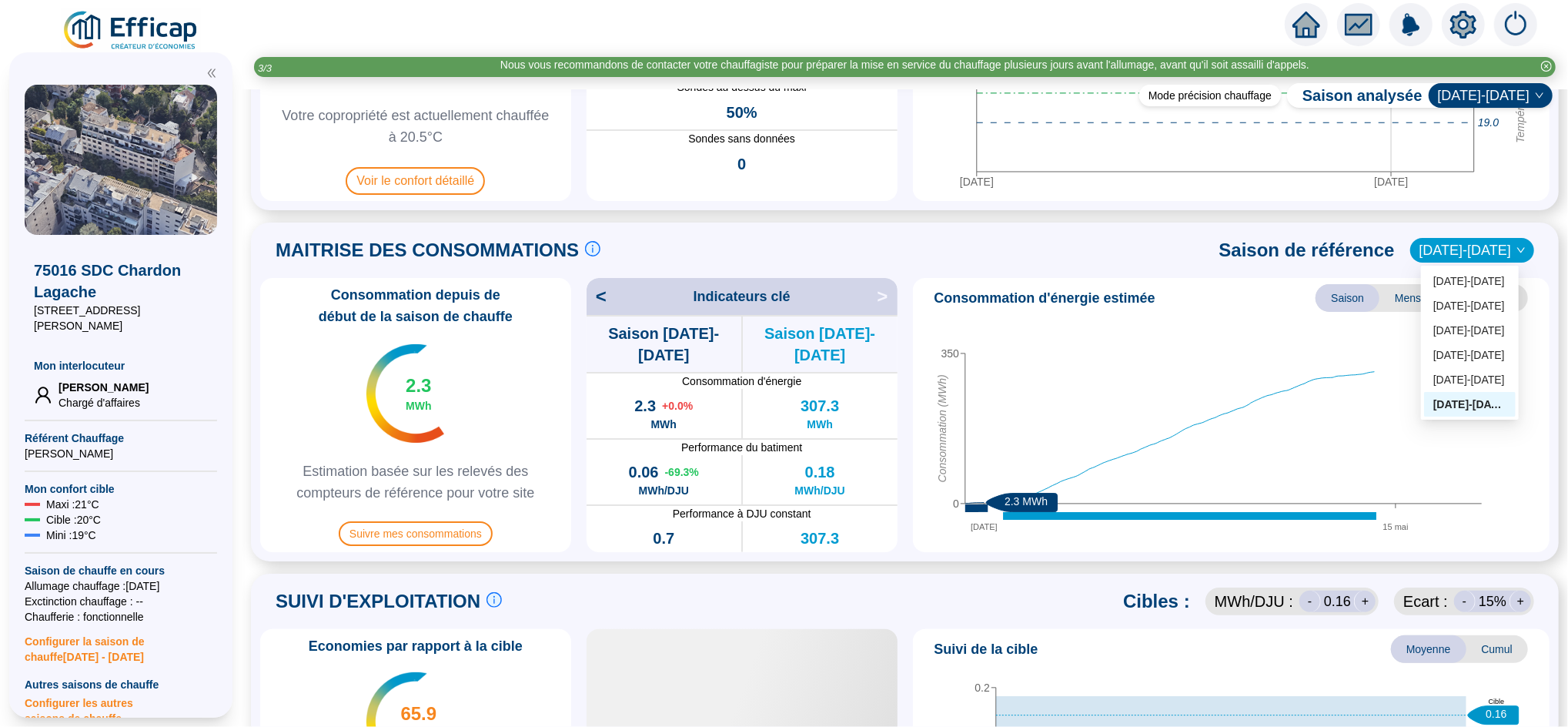
click at [1455, 246] on span "[DATE]-[DATE]" at bounding box center [1472, 250] width 105 height 23
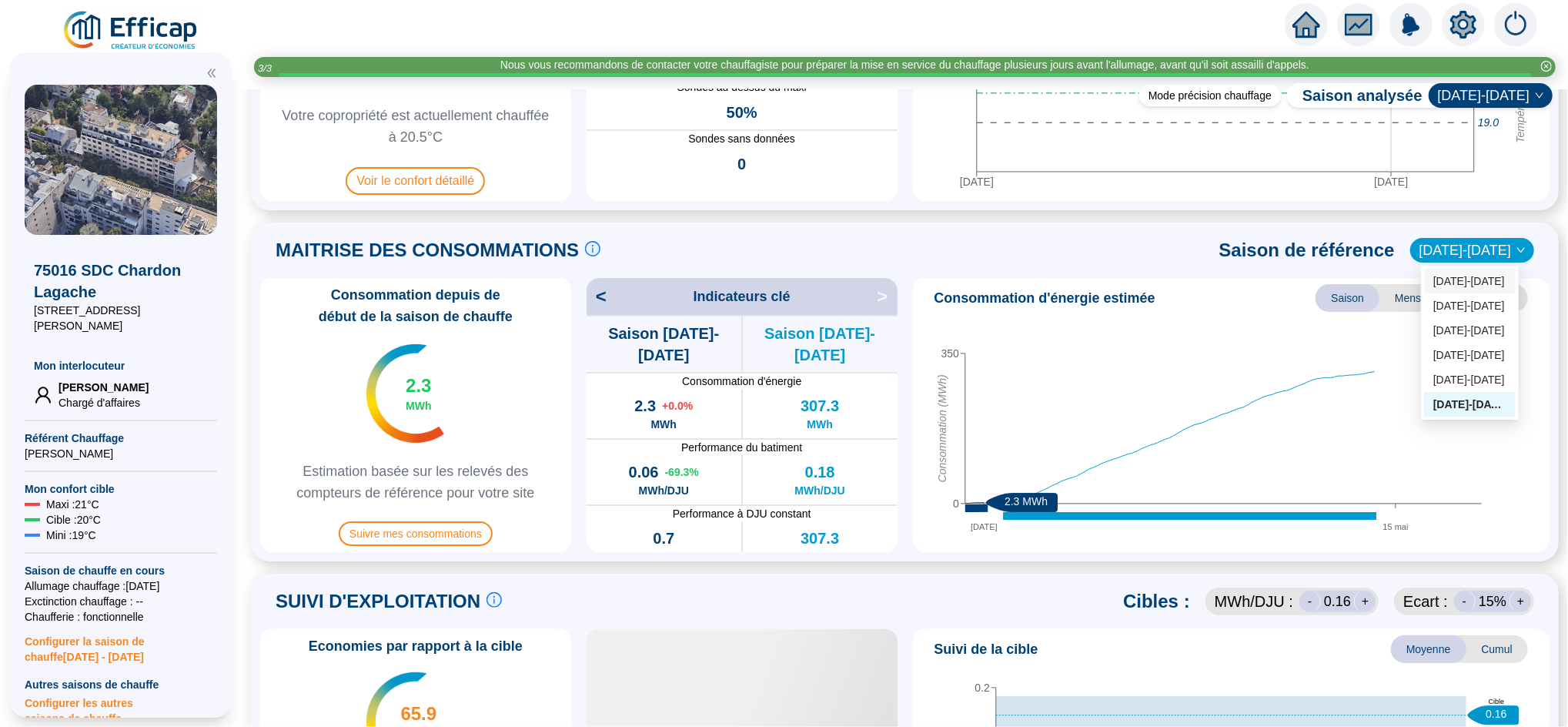
click at [1485, 289] on div "[DATE]-[DATE]" at bounding box center [1470, 281] width 92 height 24
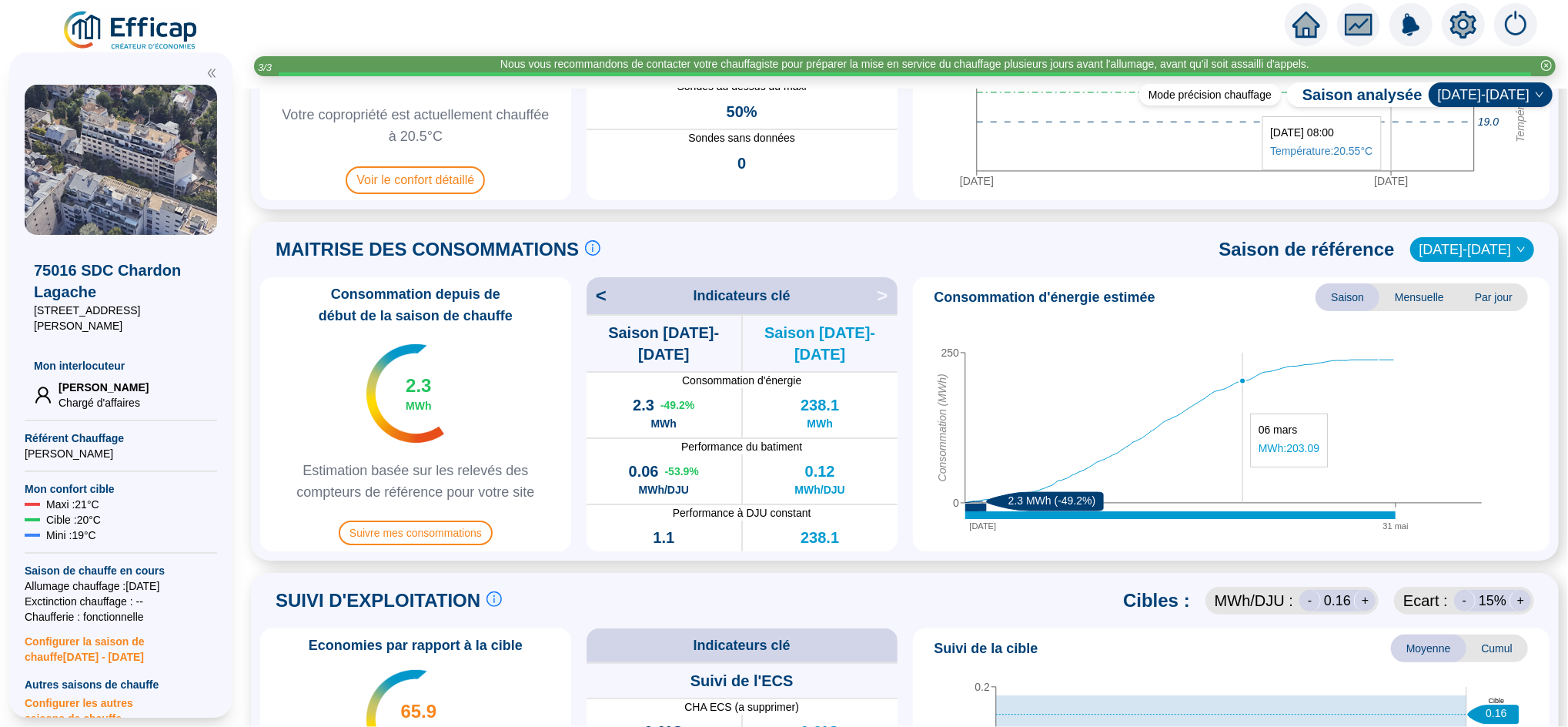
click at [1243, 406] on icon "11 oct. 31 mai 0 250 Consommation (MWh) 2.3 MWh (-49.2%)" at bounding box center [1223, 430] width 609 height 231
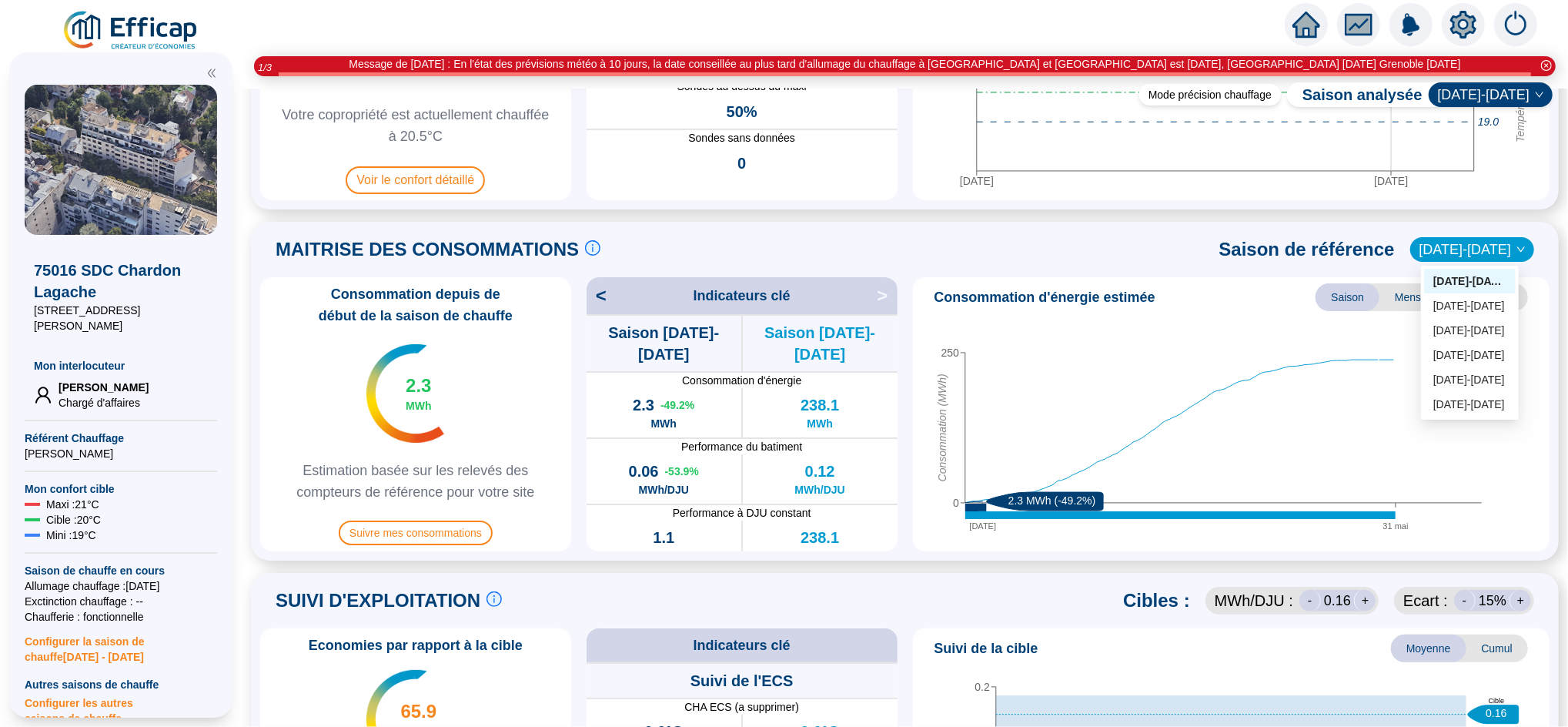
click at [1449, 249] on span "[DATE]-[DATE]" at bounding box center [1472, 249] width 105 height 23
click at [1447, 298] on div "2023-2024" at bounding box center [1470, 306] width 73 height 17
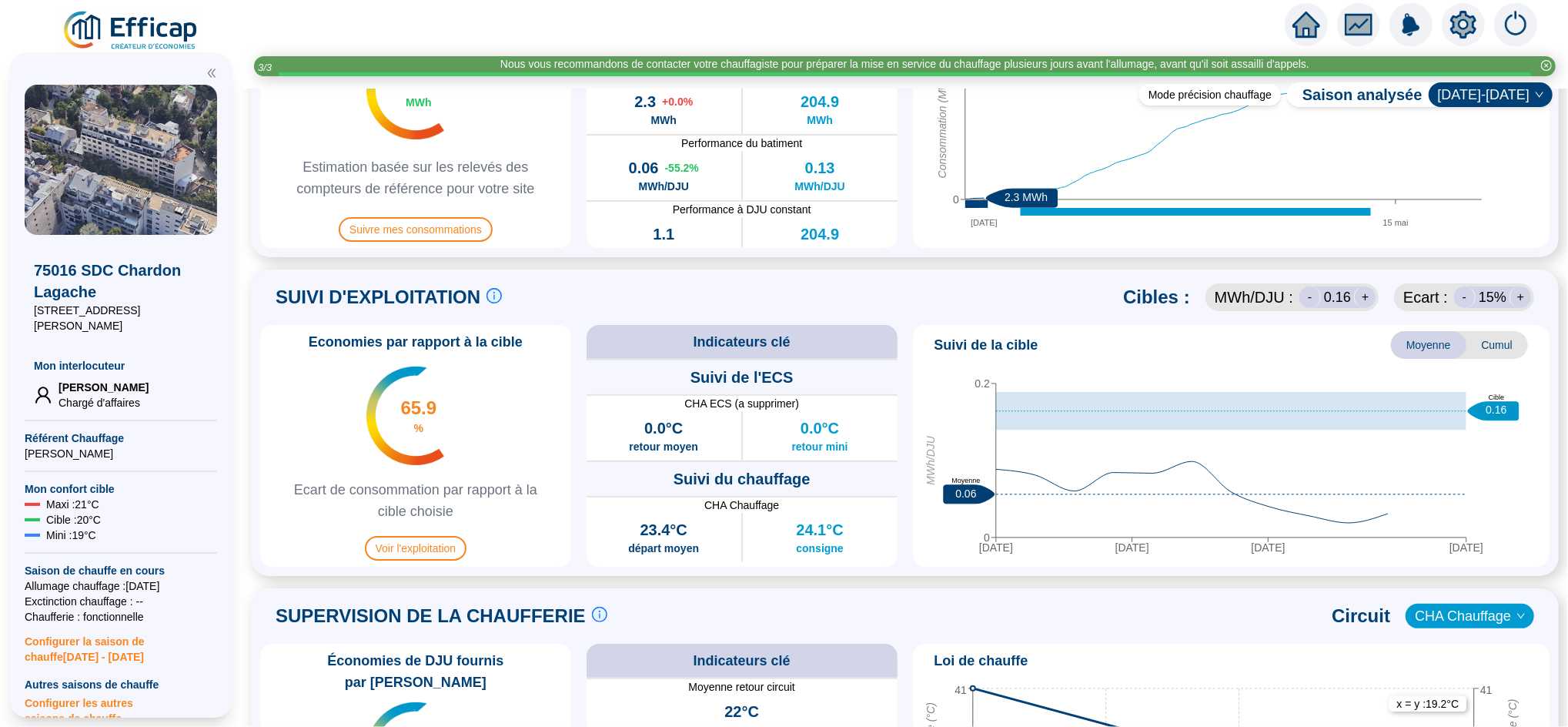
scroll to position [541, 0]
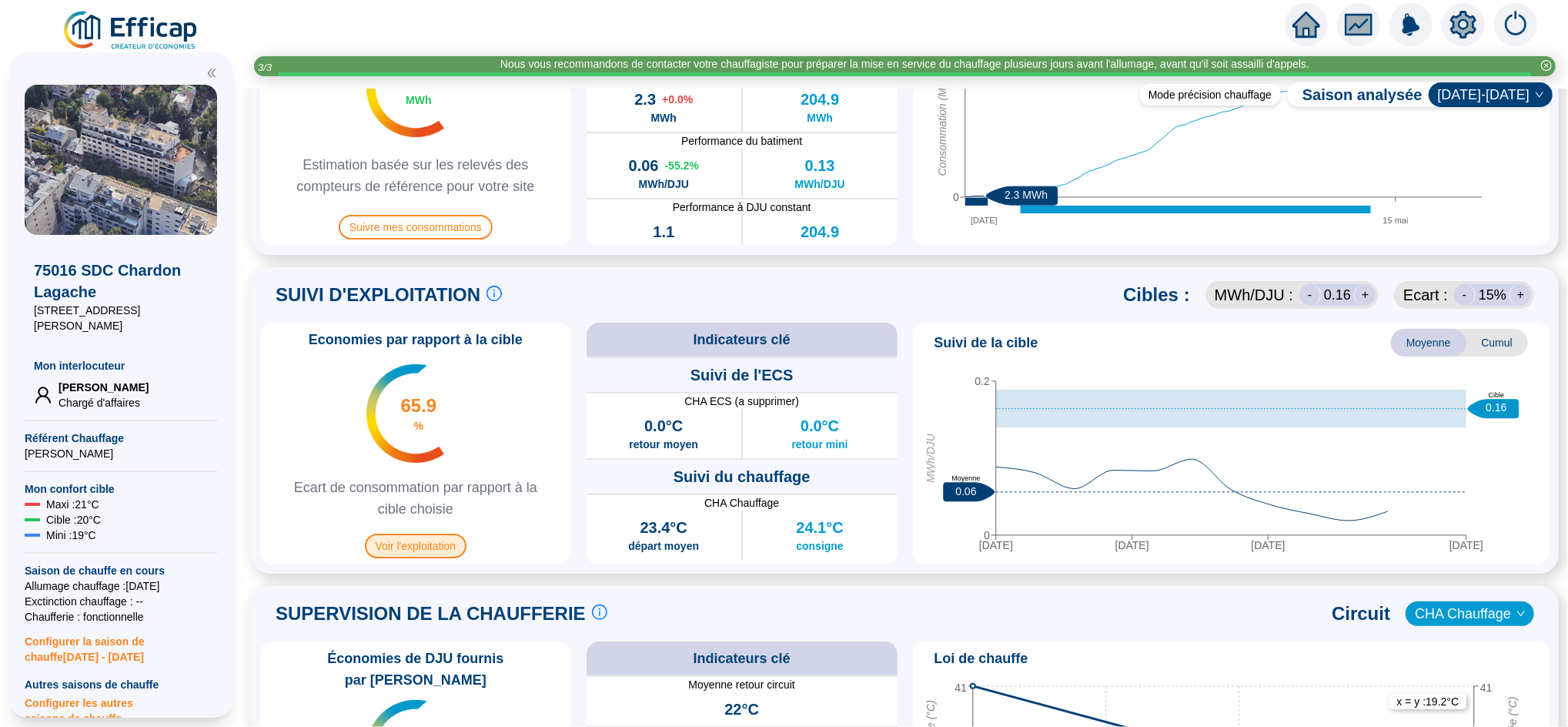
click at [402, 550] on span "Voir l'exploitation" at bounding box center [416, 545] width 102 height 24
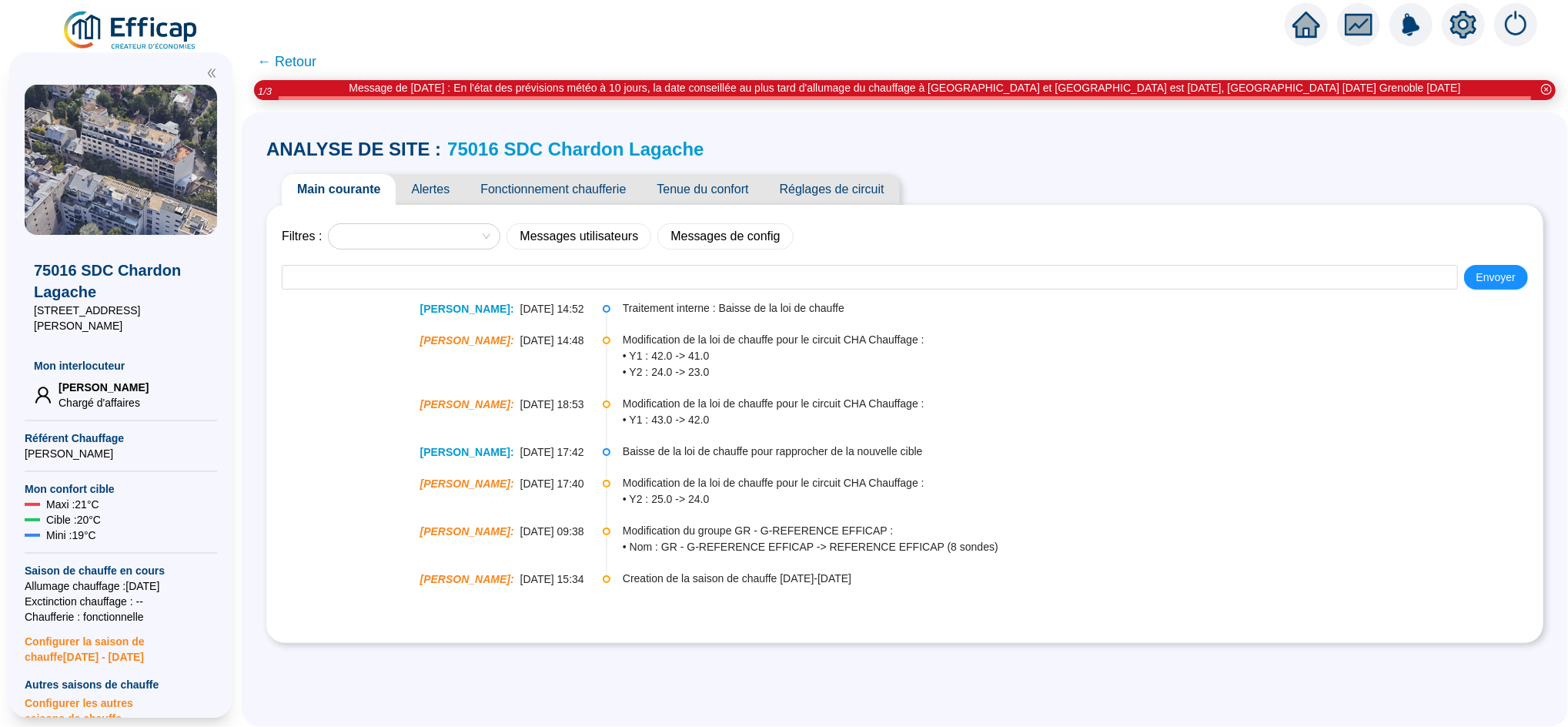
click at [317, 64] on span "← Retour" at bounding box center [286, 61] width 59 height 21
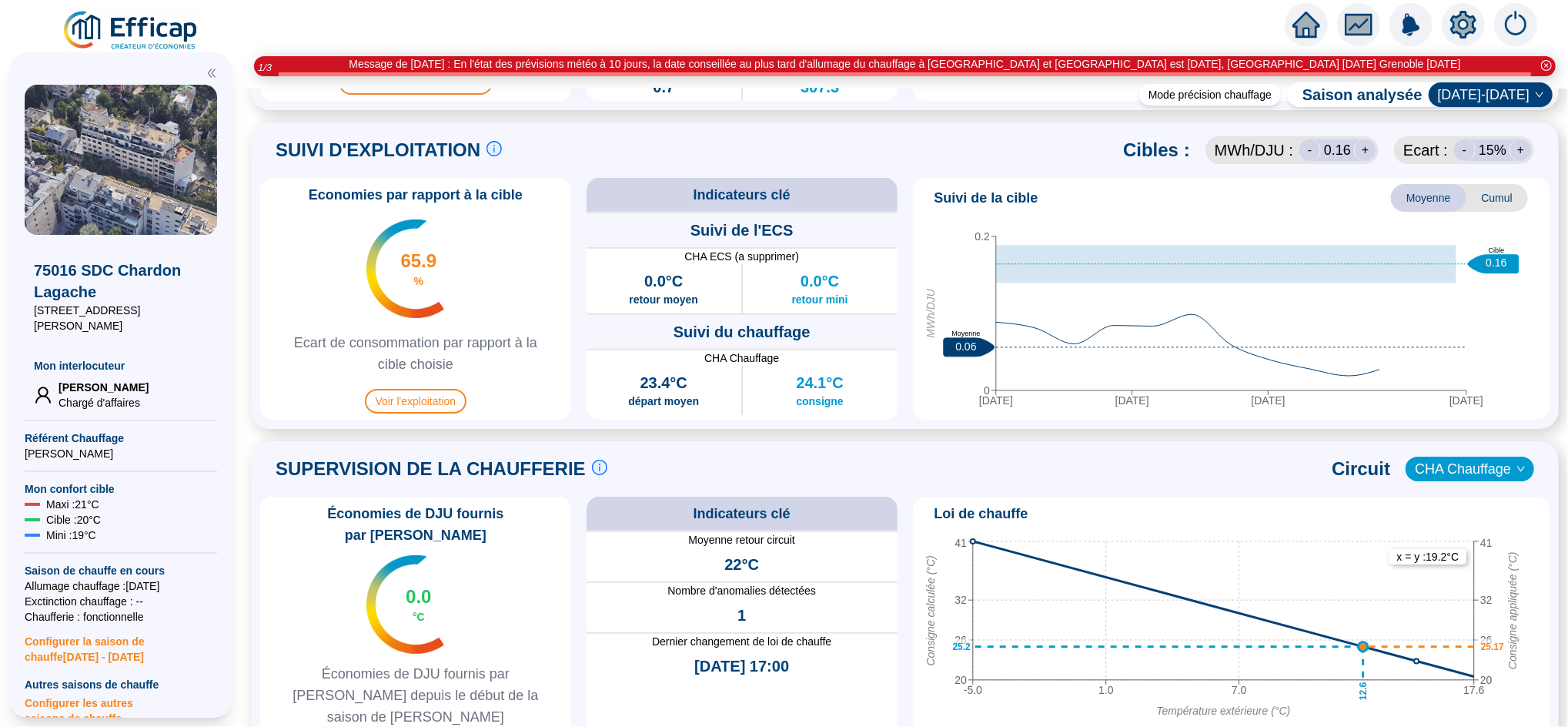
scroll to position [704, 0]
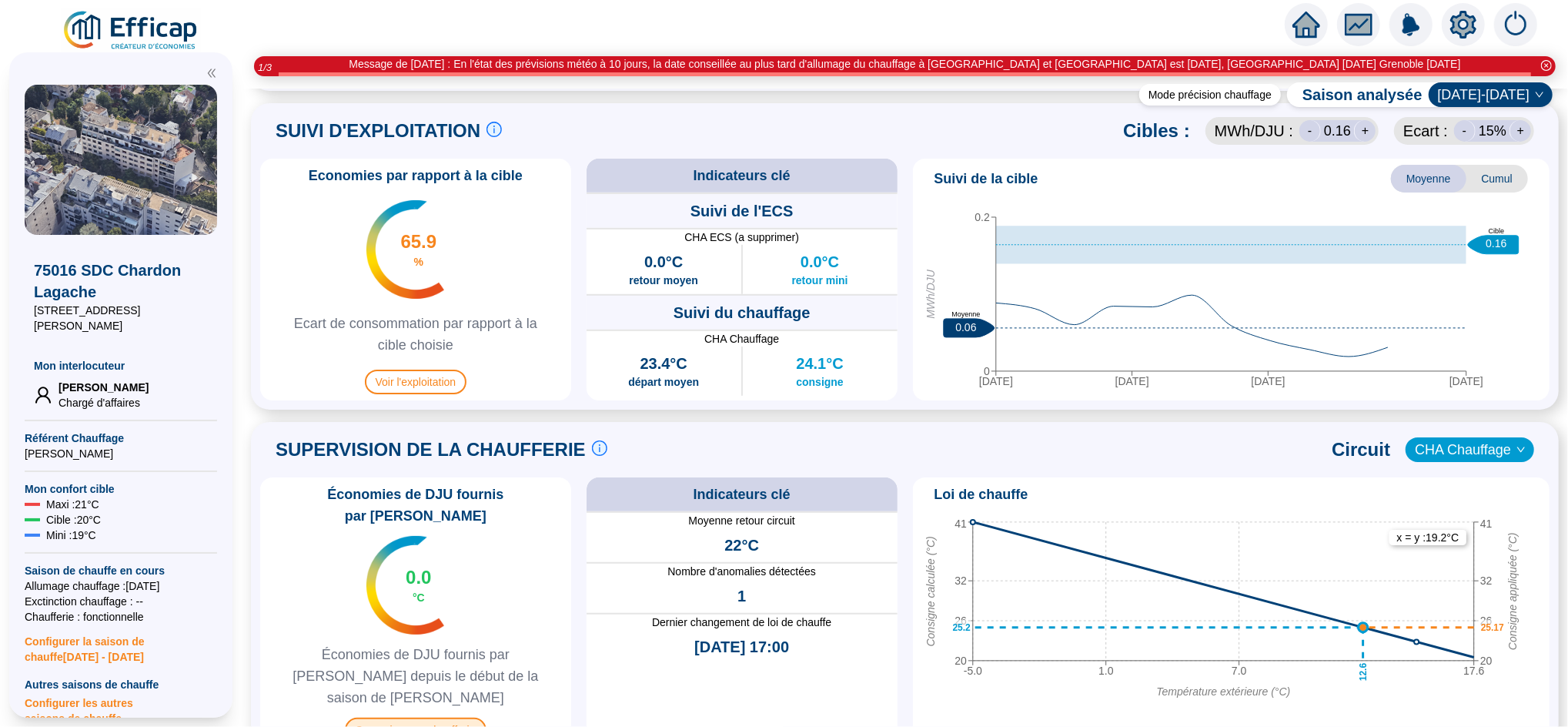
click at [434, 718] on span "Superviser ma chaufferie" at bounding box center [415, 729] width 141 height 24
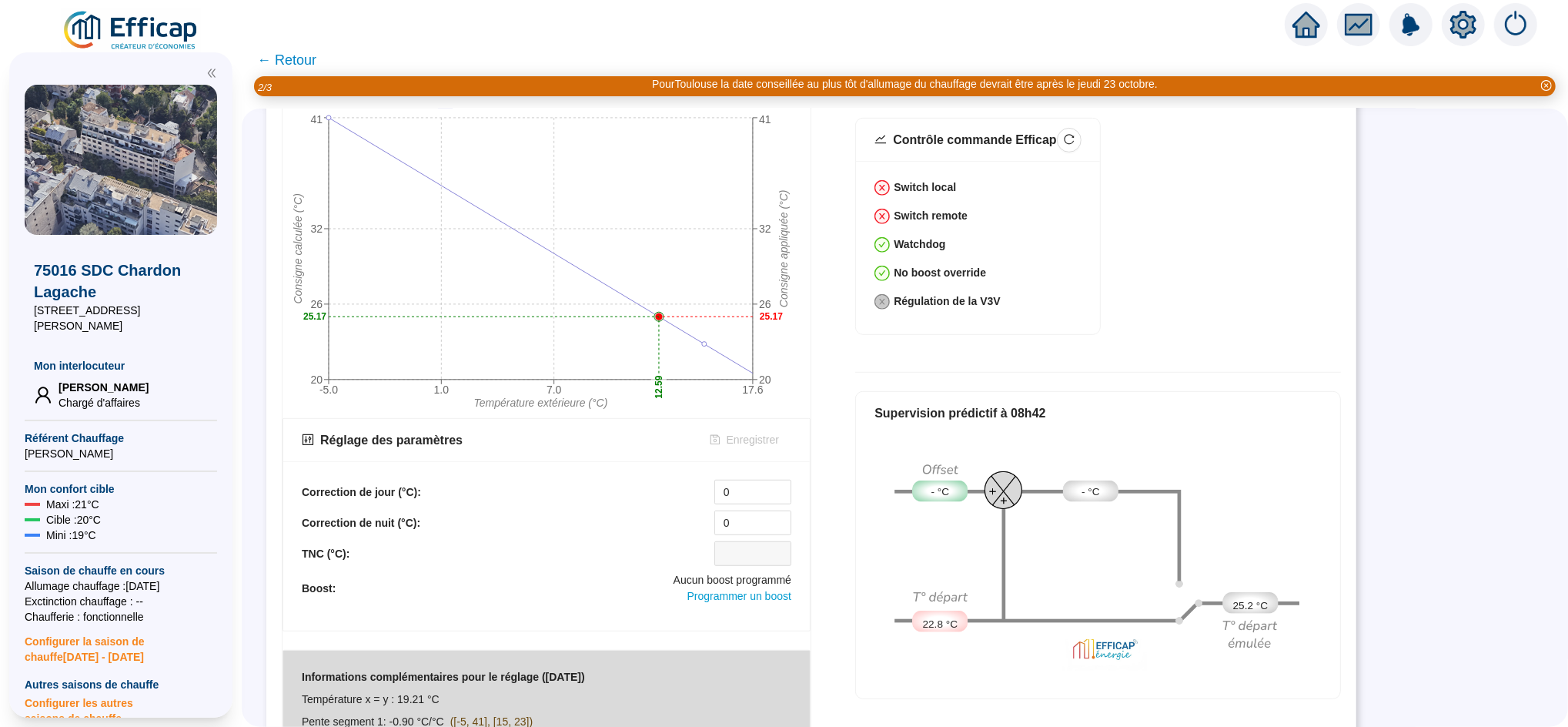
scroll to position [528, 0]
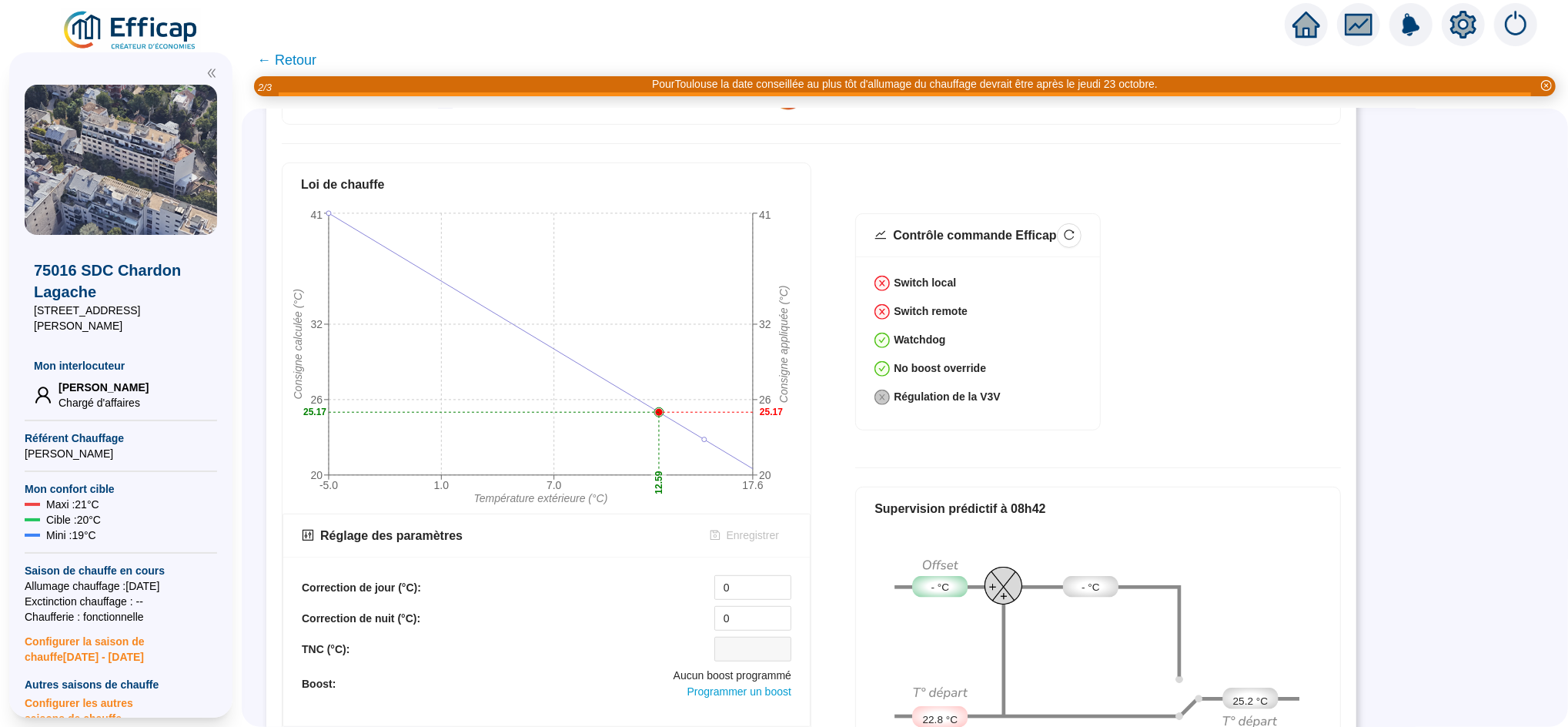
click at [291, 56] on span "← Retour" at bounding box center [286, 60] width 59 height 21
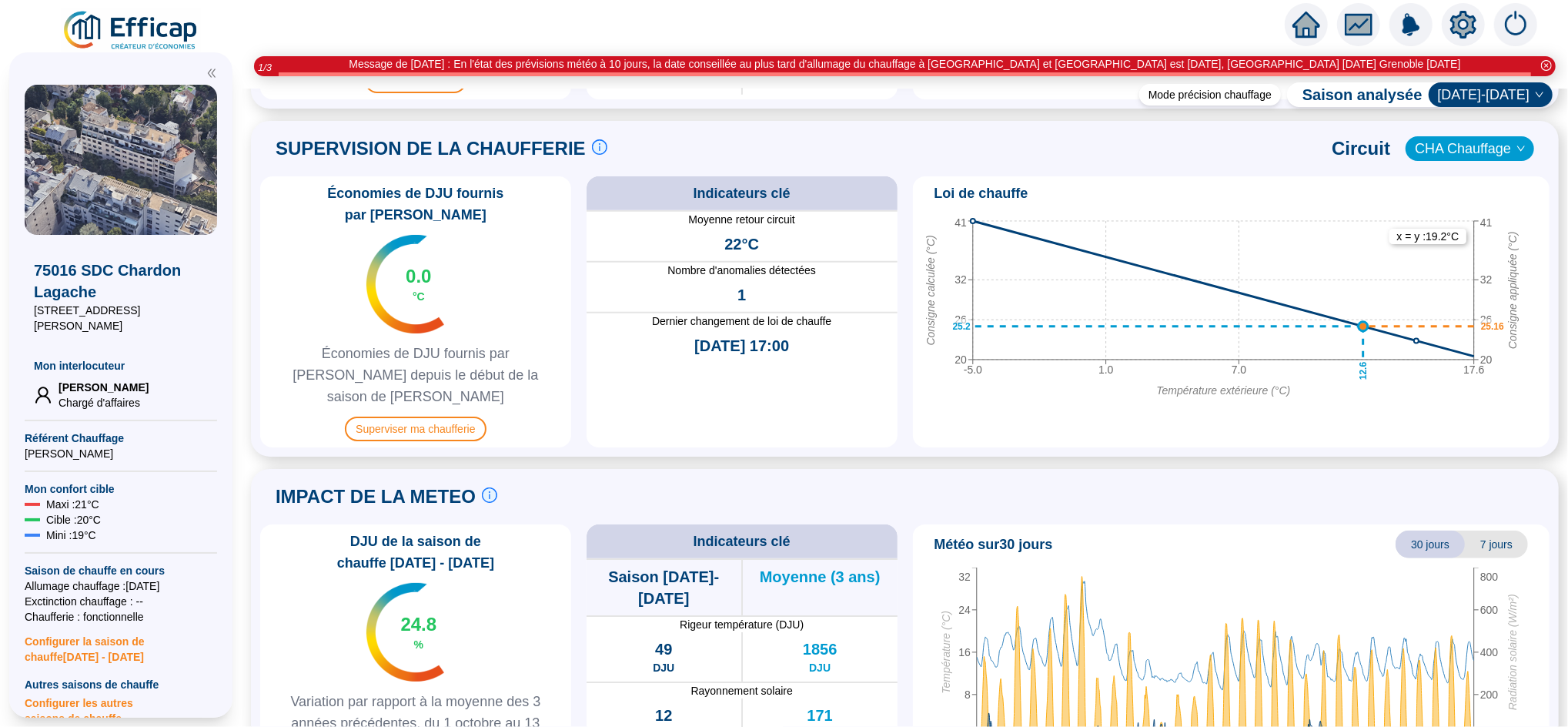
scroll to position [1033, 0]
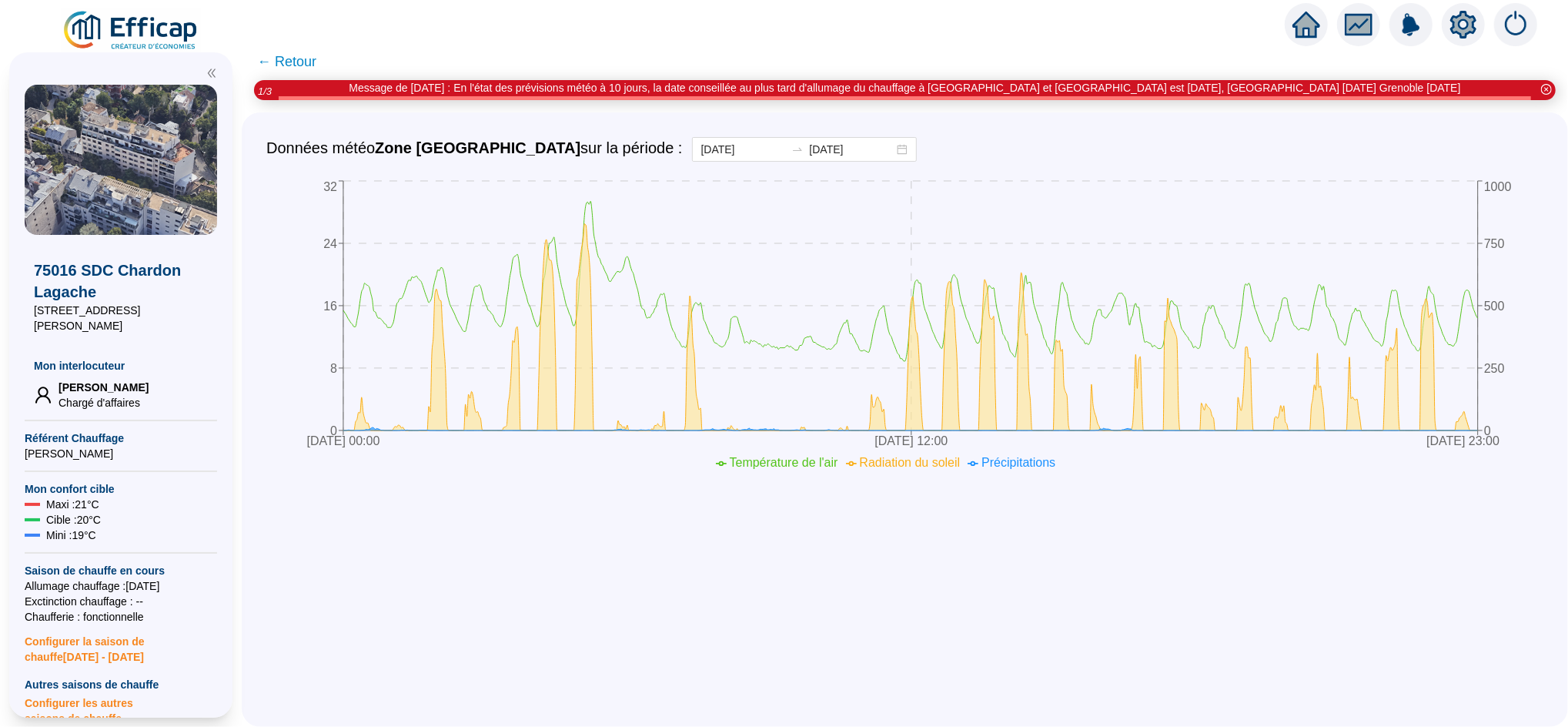
click at [285, 63] on span "← Retour" at bounding box center [286, 61] width 59 height 21
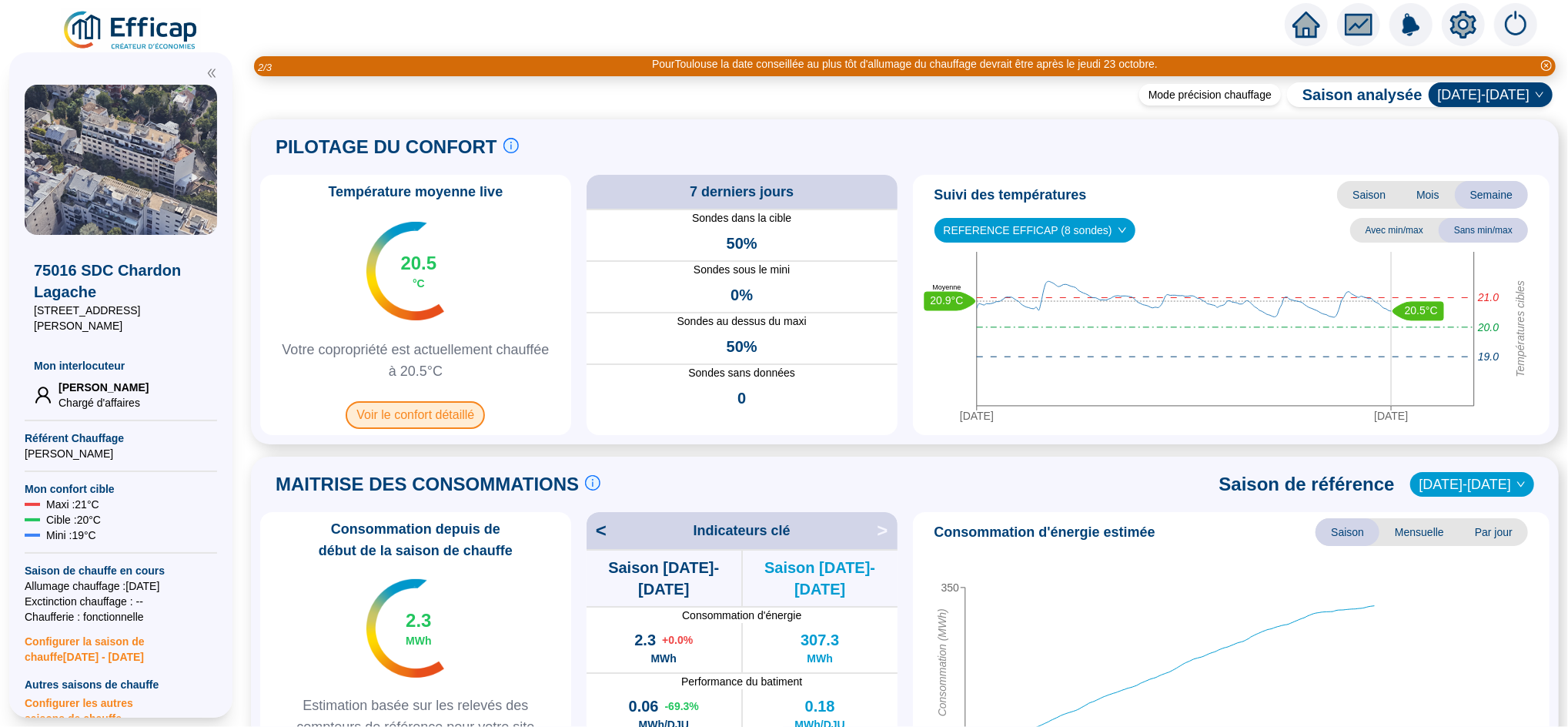
click at [472, 416] on span "Voir le confort détaillé" at bounding box center [415, 414] width 139 height 28
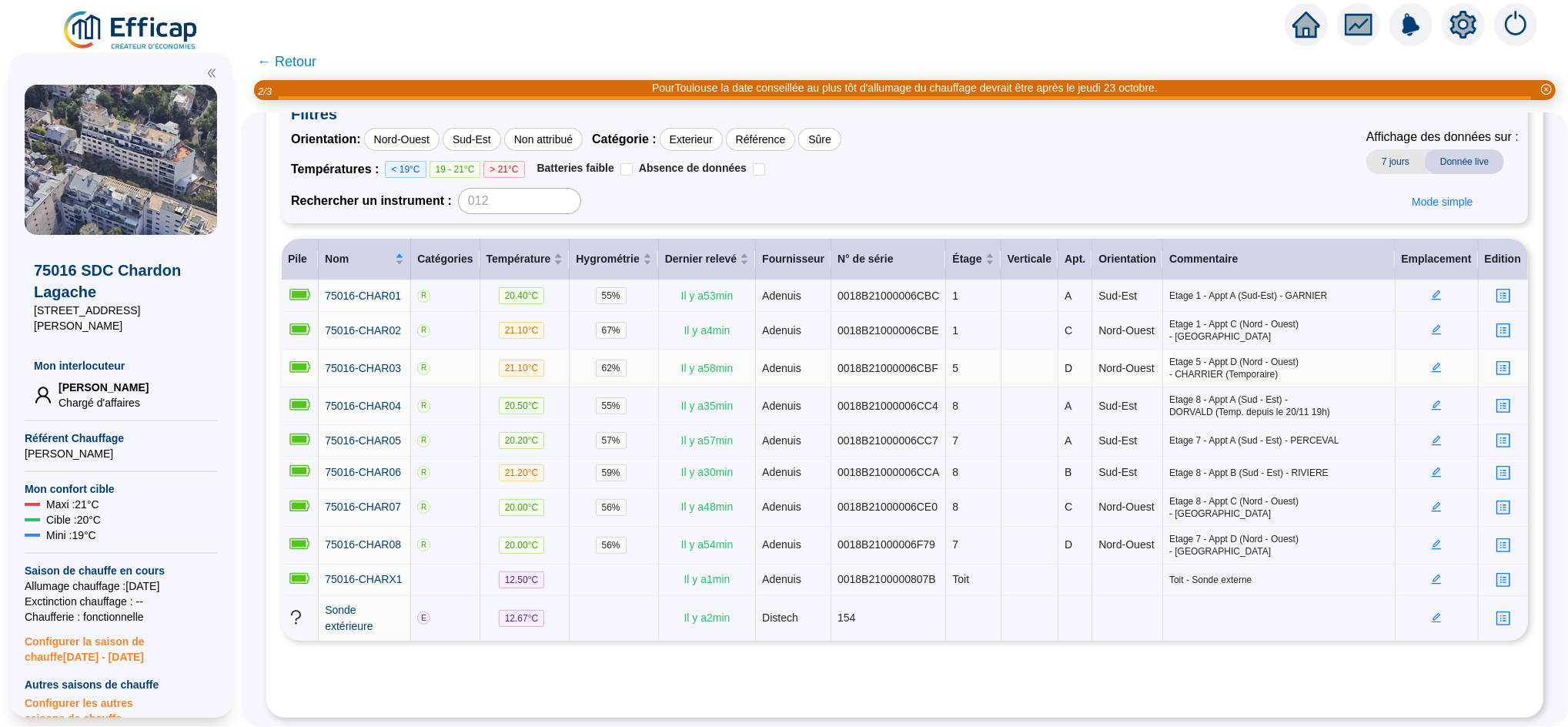
scroll to position [127, 0]
